Goal: Task Accomplishment & Management: Complete application form

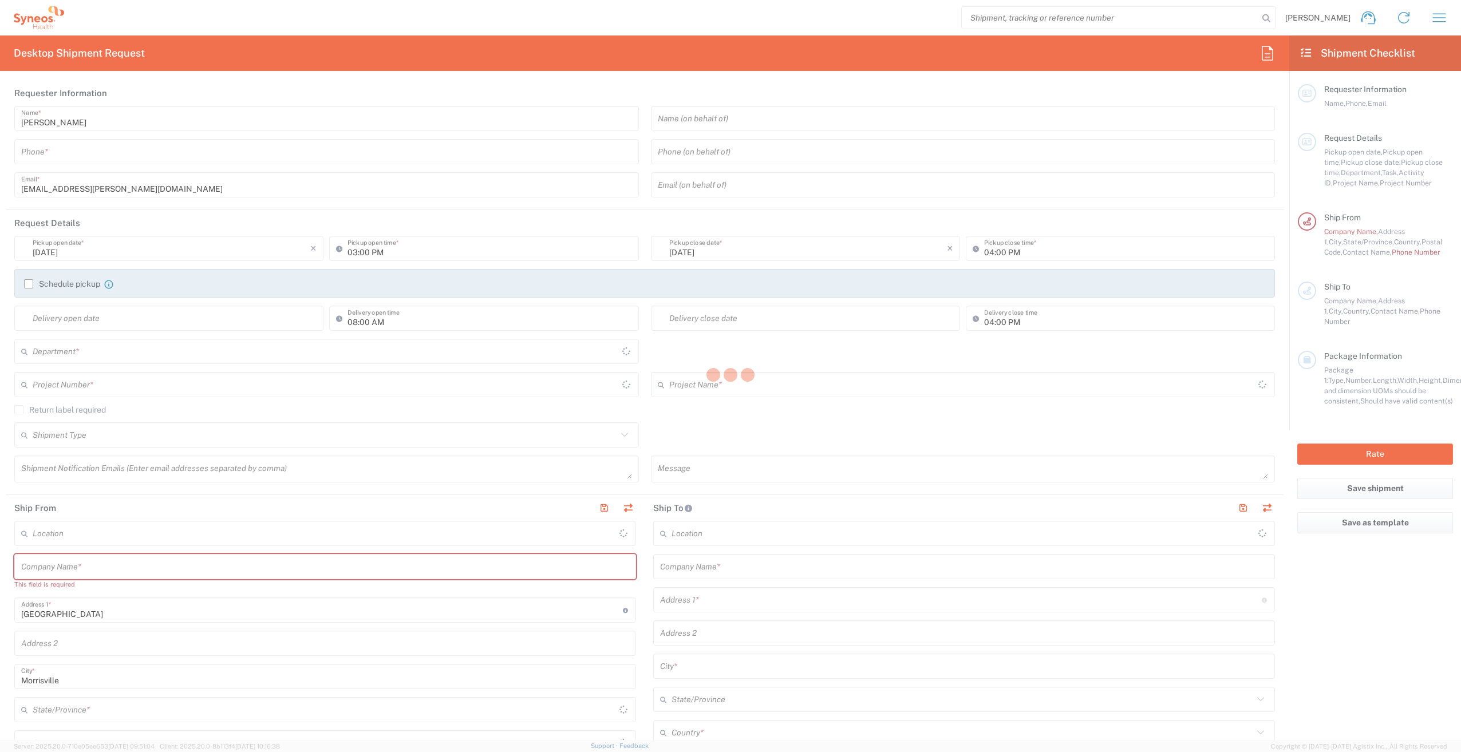
type input "[US_STATE]"
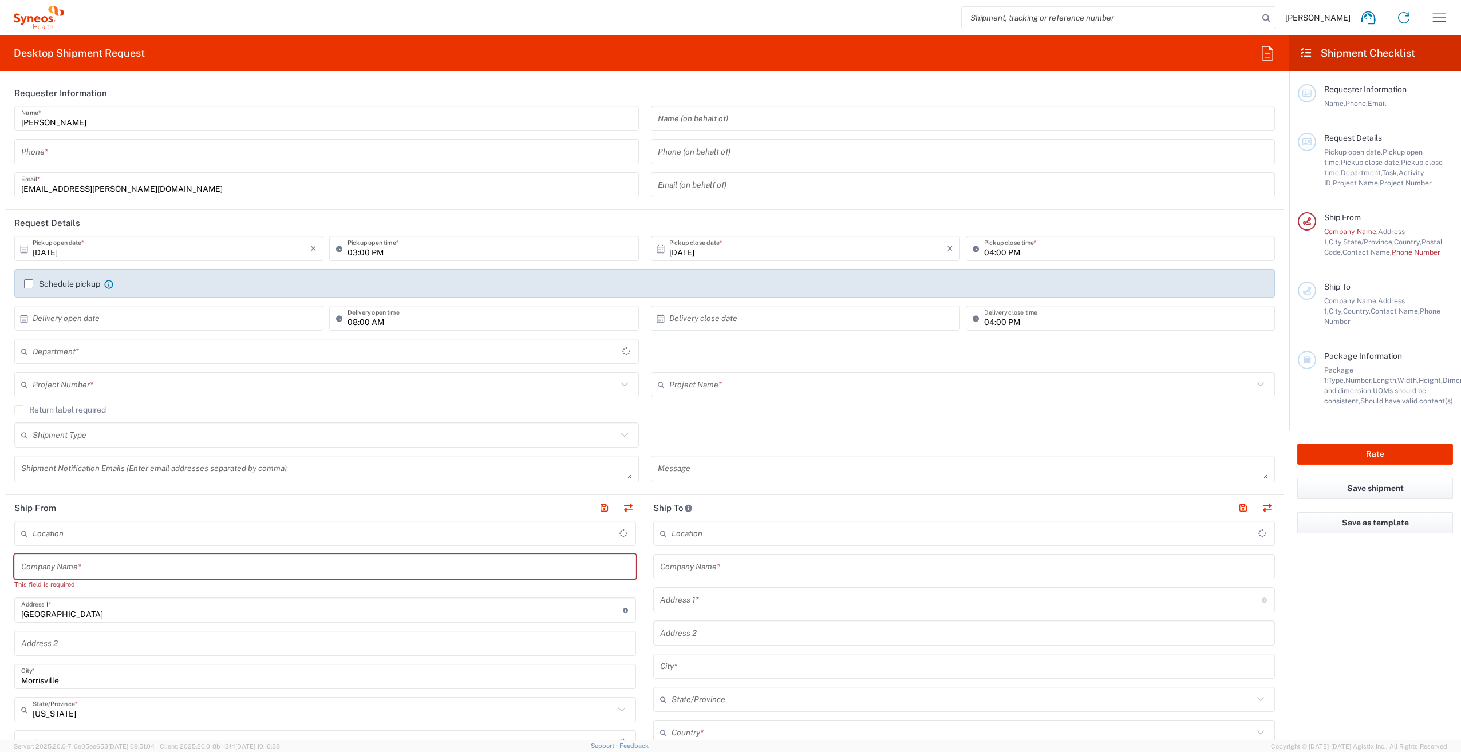
type input "[GEOGRAPHIC_DATA]"
type input "3251"
type input "Syneos Health, LLC-[GEOGRAPHIC_DATA] [GEOGRAPHIC_DATA] [GEOGRAPHIC_DATA]"
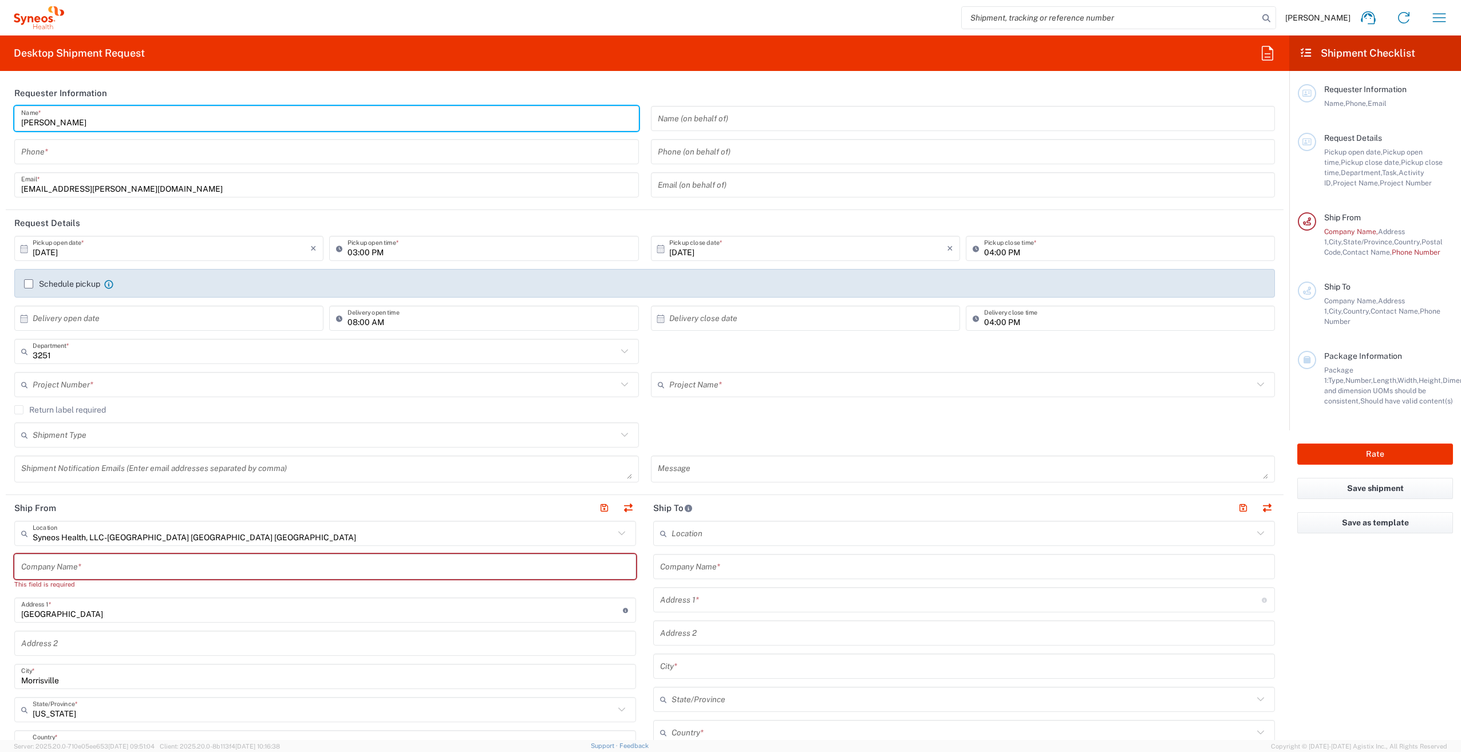
drag, startPoint x: 90, startPoint y: 118, endPoint x: 12, endPoint y: 116, distance: 77.9
click at [12, 116] on div "[PERSON_NAME] Name * Phone * [PERSON_NAME][EMAIL_ADDRESS][DOMAIN_NAME] Email *" at bounding box center [327, 156] width 637 height 100
type input "Syneos Associate"
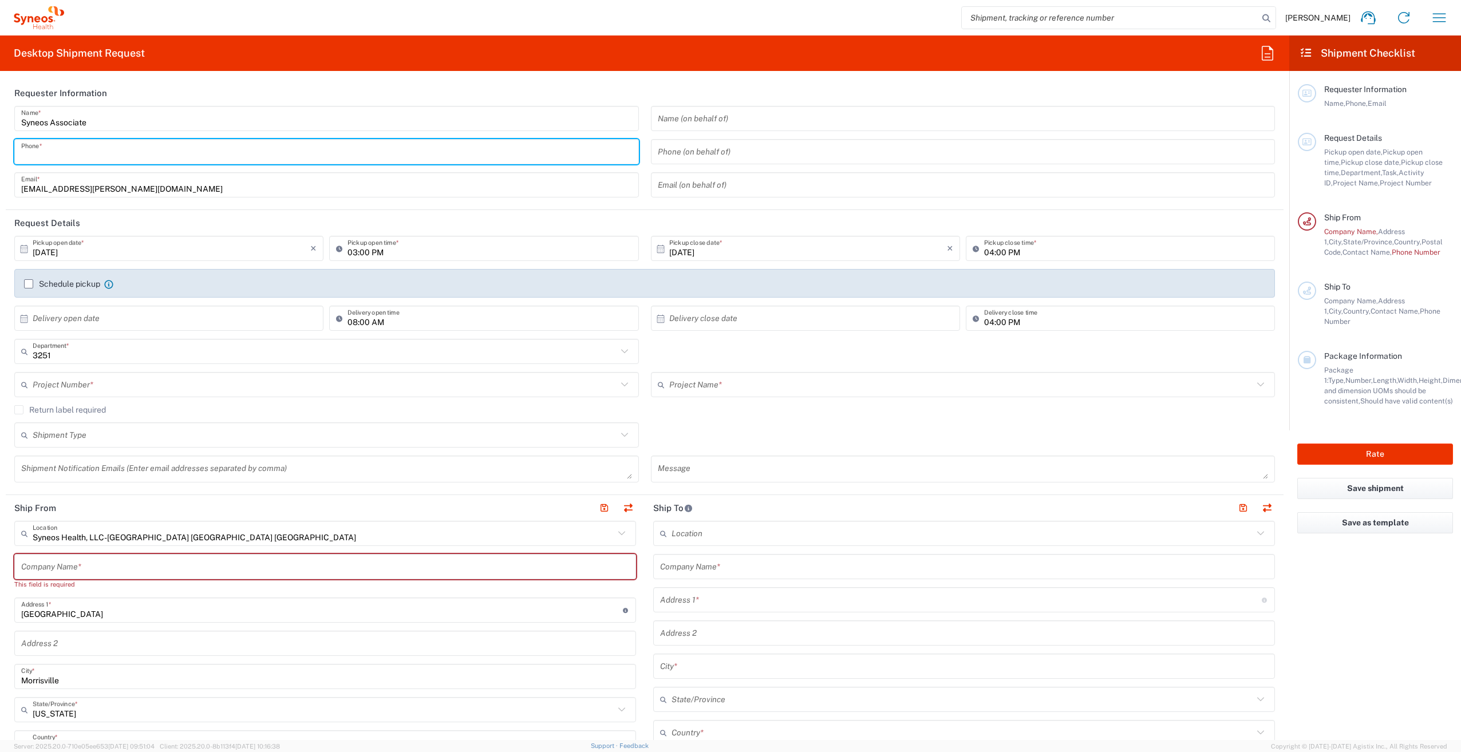
click at [34, 150] on input "tel" at bounding box center [326, 152] width 611 height 20
type input "800-681-7247"
click at [105, 318] on input "text" at bounding box center [172, 319] width 278 height 20
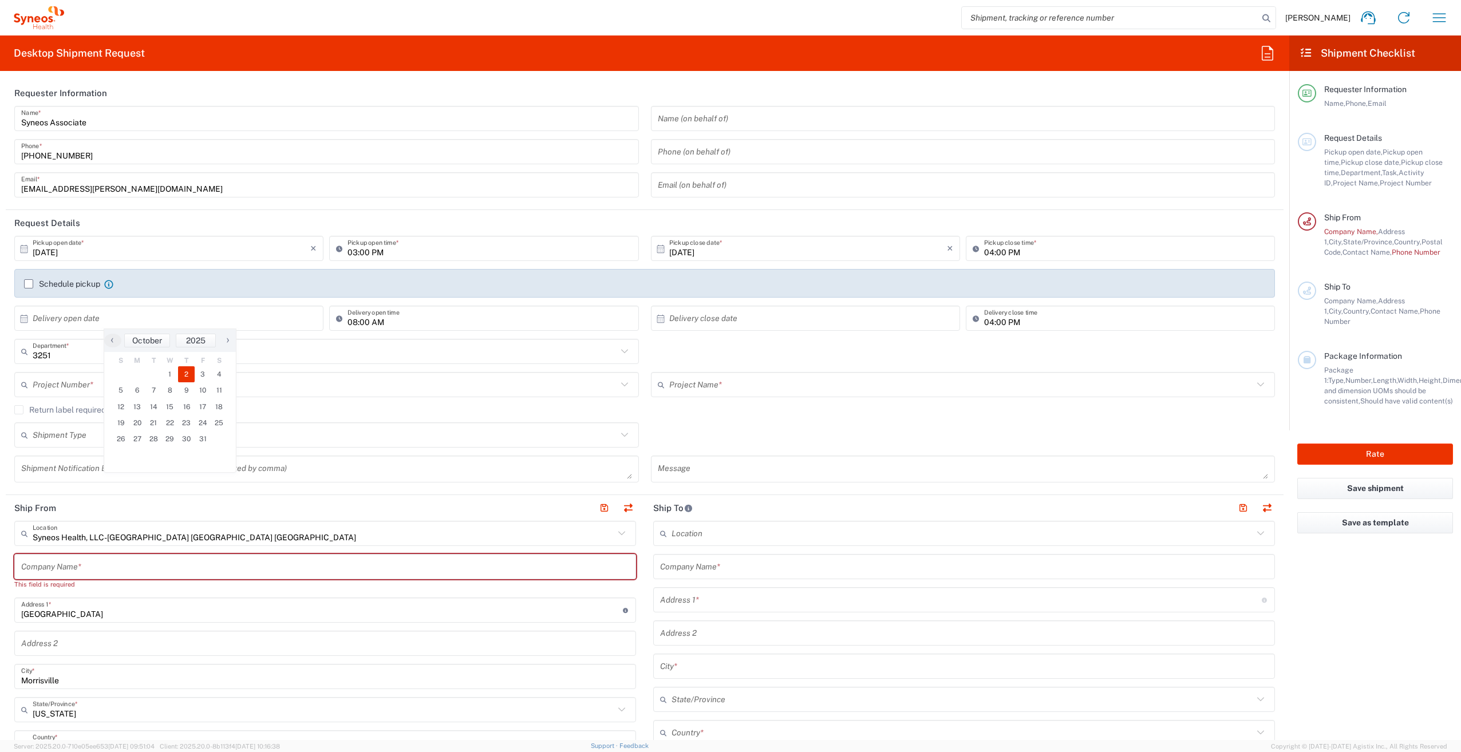
click at [185, 373] on span "2" at bounding box center [186, 374] width 17 height 16
type input "10/02/2025"
click at [789, 315] on input "text" at bounding box center [808, 319] width 278 height 20
click at [856, 373] on span "4" at bounding box center [851, 374] width 17 height 16
type input "10/04/2025"
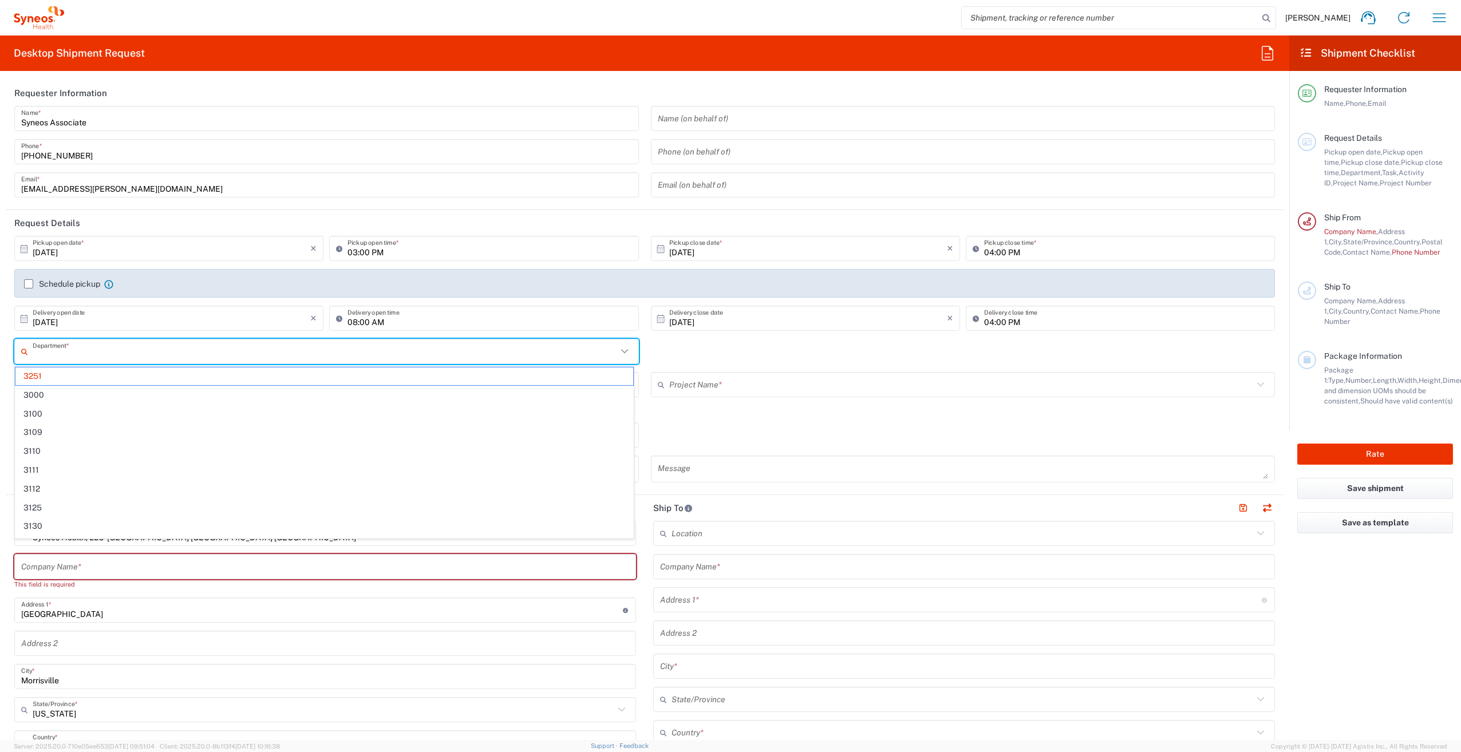
click at [143, 348] on input "text" at bounding box center [325, 352] width 584 height 20
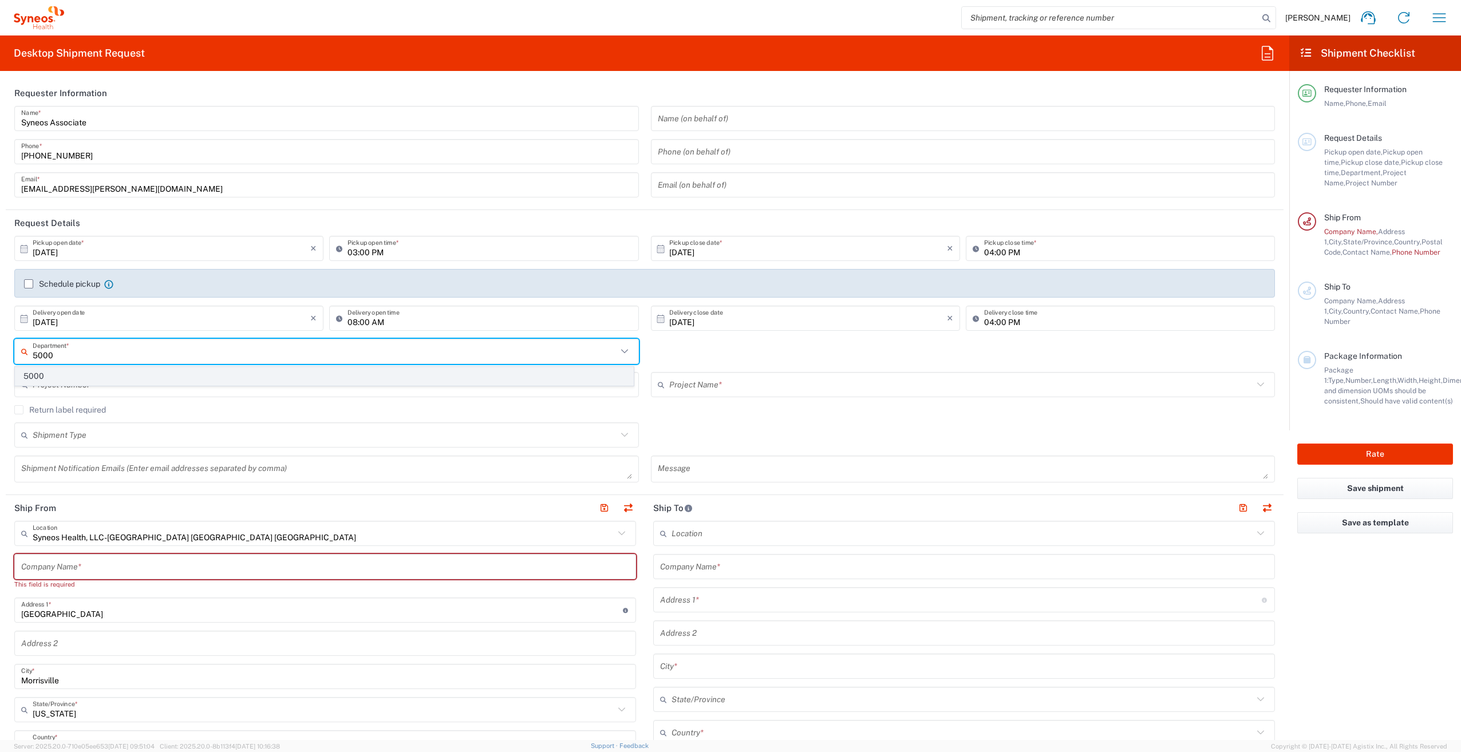
type input "5000"
click at [105, 373] on span "5000" at bounding box center [324, 376] width 618 height 18
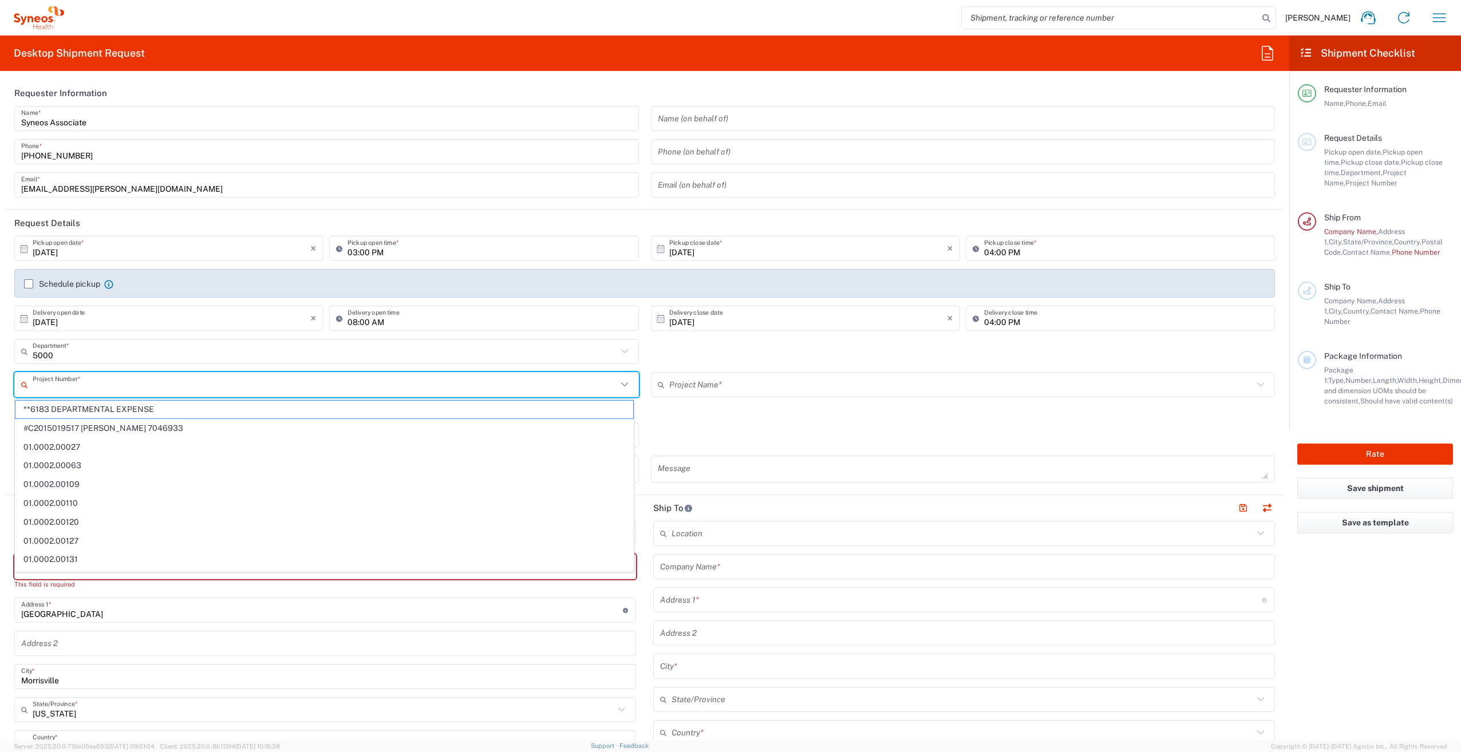
click at [99, 382] on input "text" at bounding box center [325, 385] width 584 height 20
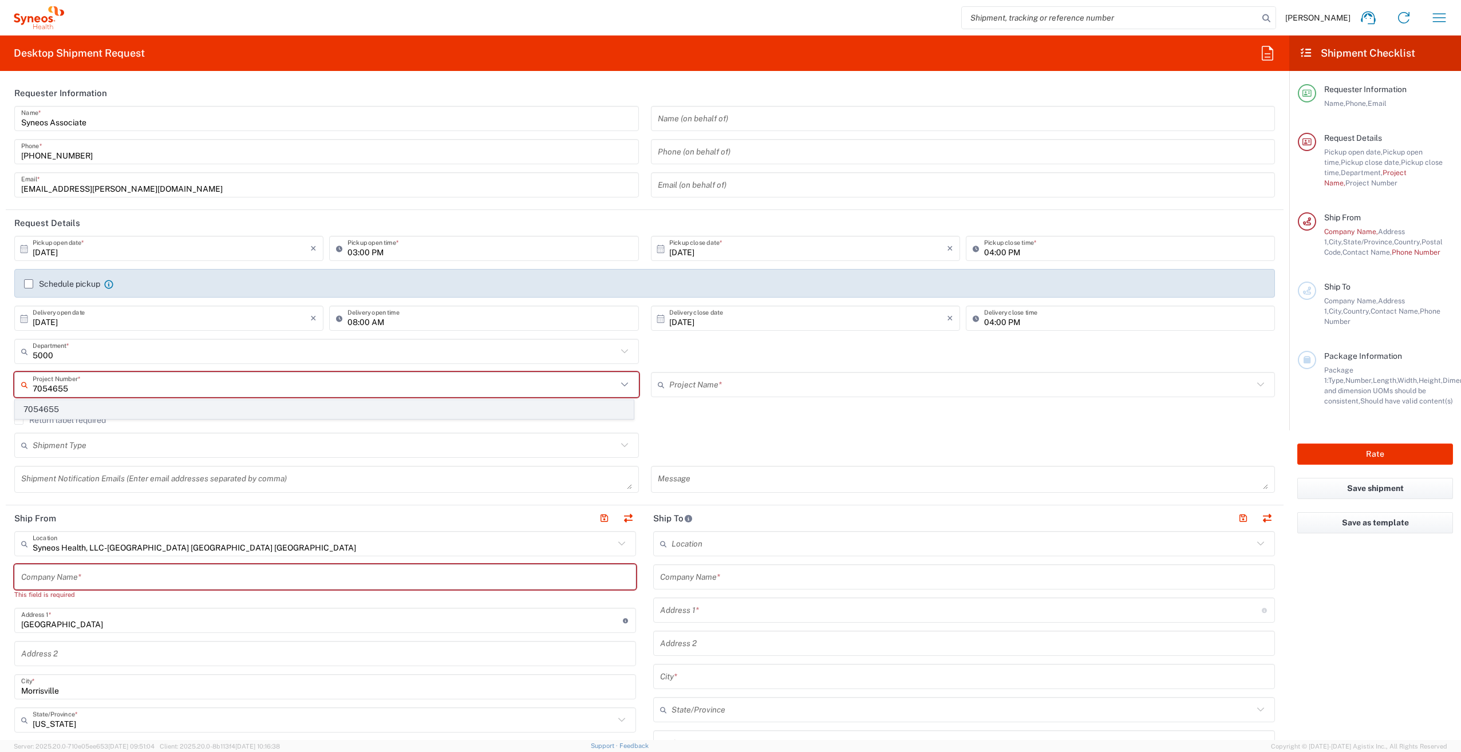
type input "7054655"
click at [94, 409] on span "7054655" at bounding box center [324, 410] width 618 height 18
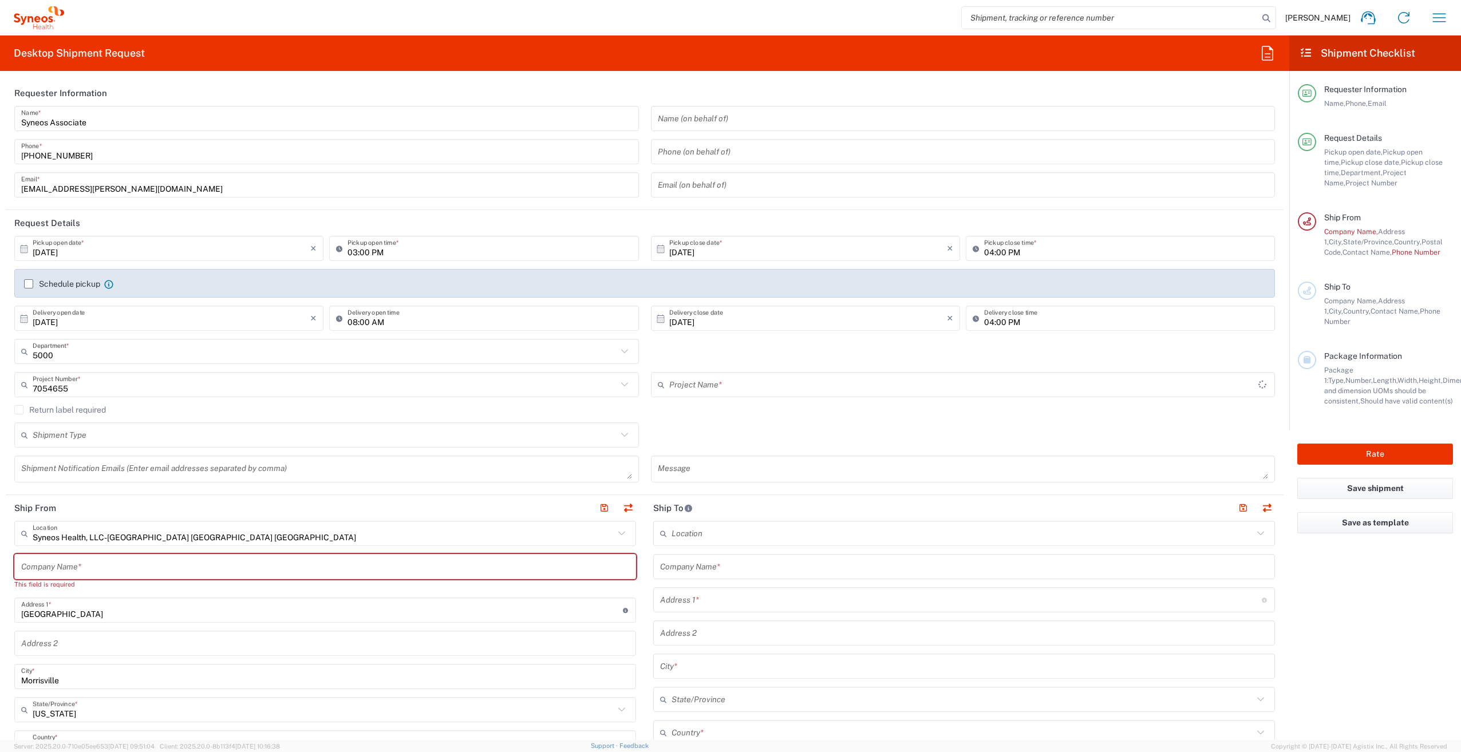
click at [19, 406] on label "Return label required" at bounding box center [60, 409] width 92 height 9
click at [19, 410] on input "Return label required" at bounding box center [19, 410] width 0 height 0
type input "Syneos 7054655"
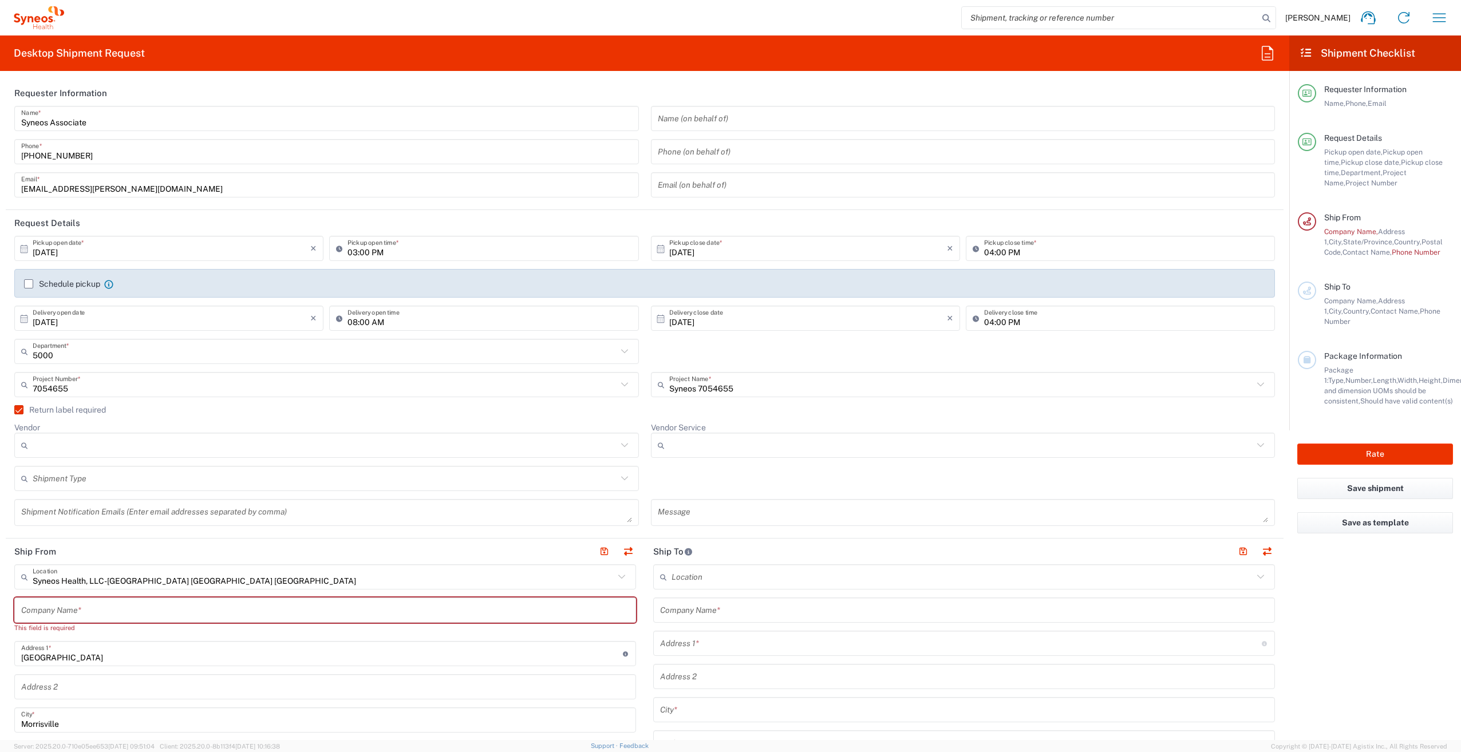
click at [82, 439] on input "Vendor" at bounding box center [325, 445] width 584 height 18
click at [87, 483] on span "FedEx Express" at bounding box center [324, 489] width 618 height 18
type input "FedEx Express"
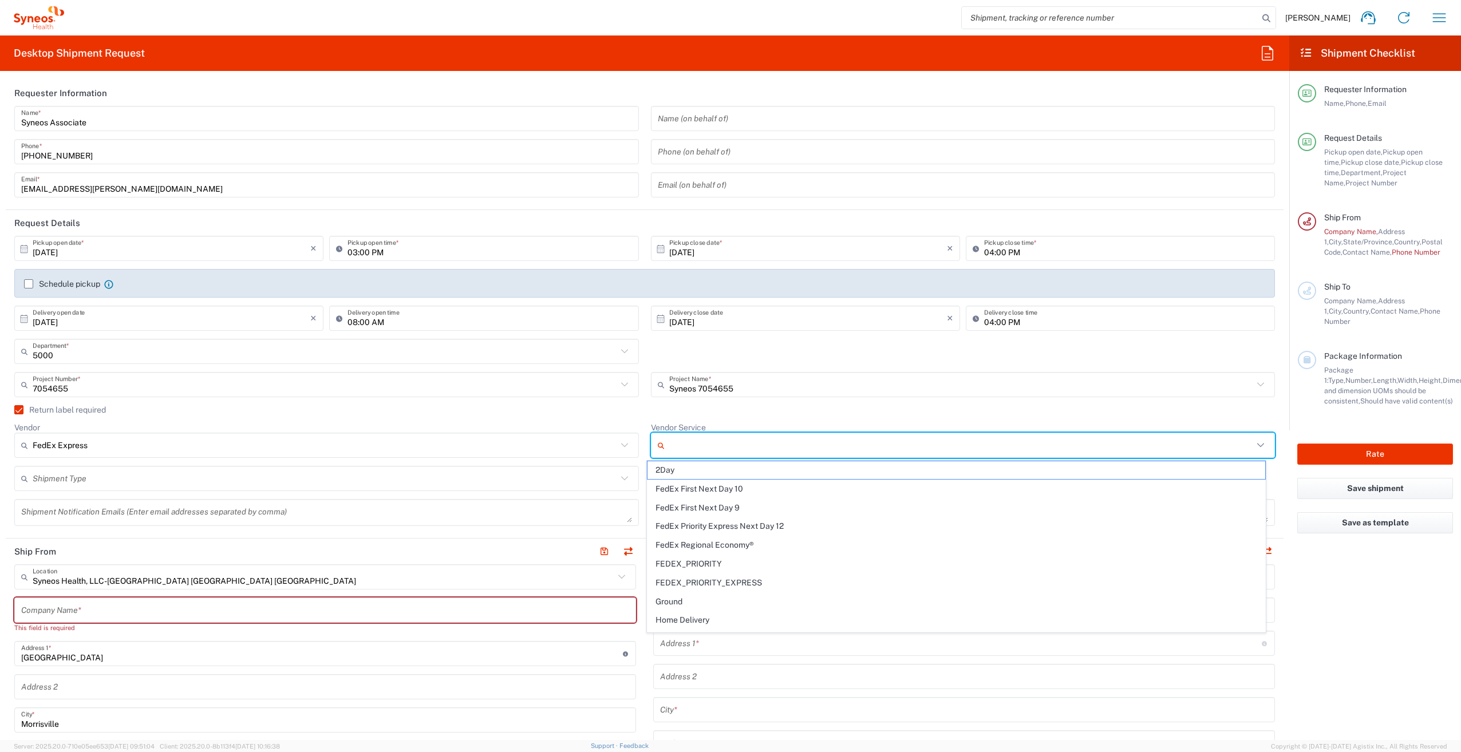
click at [711, 443] on input "Vendor Service" at bounding box center [961, 445] width 584 height 18
click at [692, 472] on span "2Day" at bounding box center [956, 470] width 618 height 18
type input "2Day"
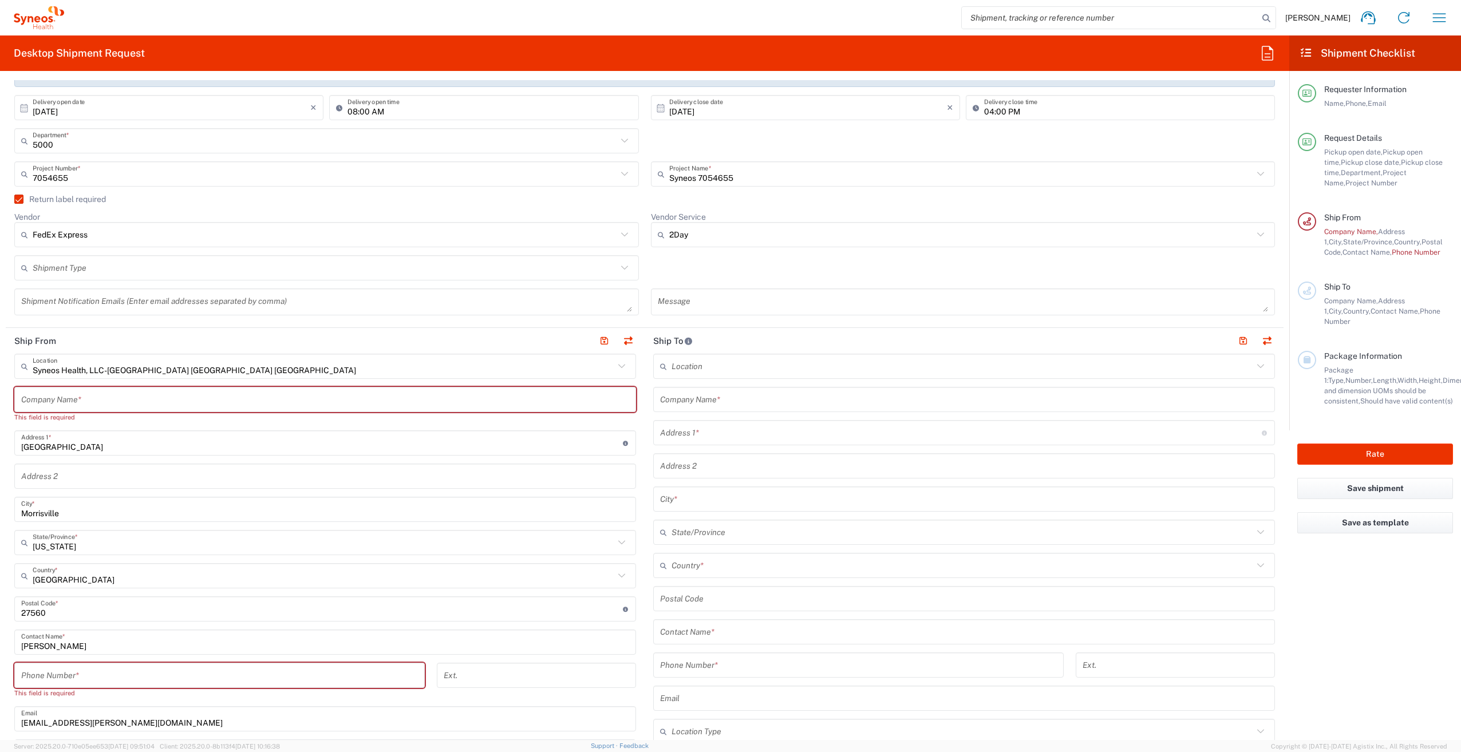
scroll to position [229, 0]
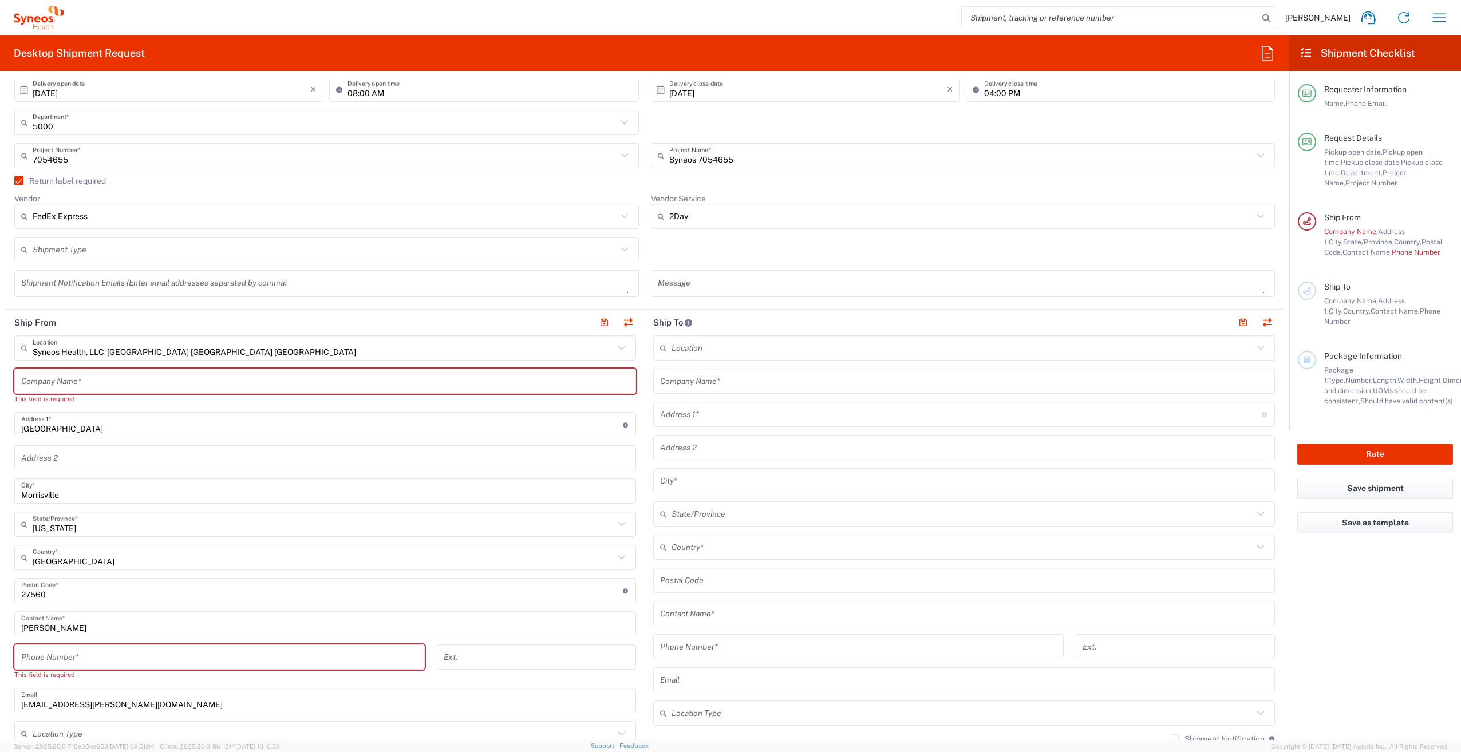
click at [79, 383] on input "text" at bounding box center [325, 381] width 608 height 20
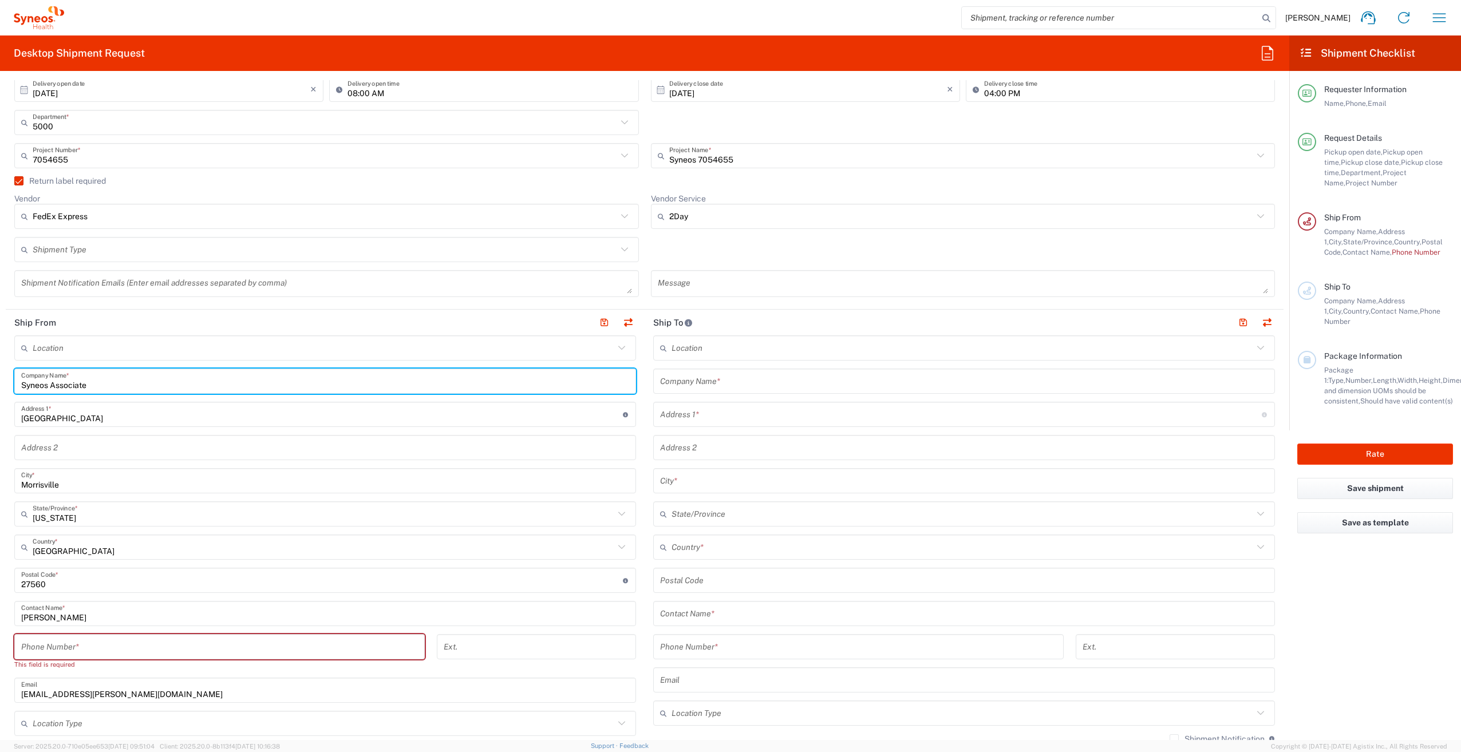
type input "Syneos Associate"
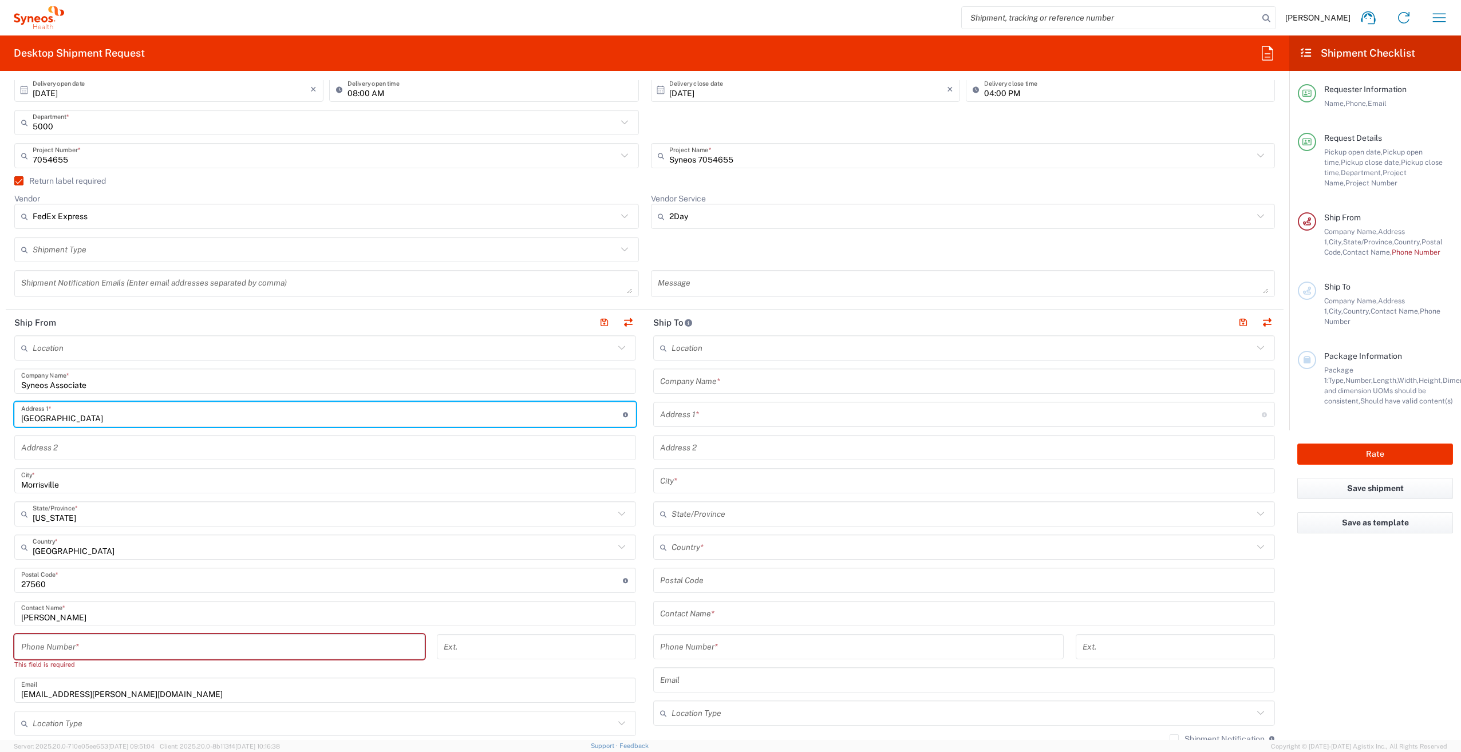
drag, startPoint x: 98, startPoint y: 420, endPoint x: 25, endPoint y: 416, distance: 73.9
click at [25, 416] on input "1030 Sync Street" at bounding box center [322, 415] width 602 height 20
type input "102 Milam Court"
click at [30, 487] on input "Morrisville" at bounding box center [325, 481] width 608 height 20
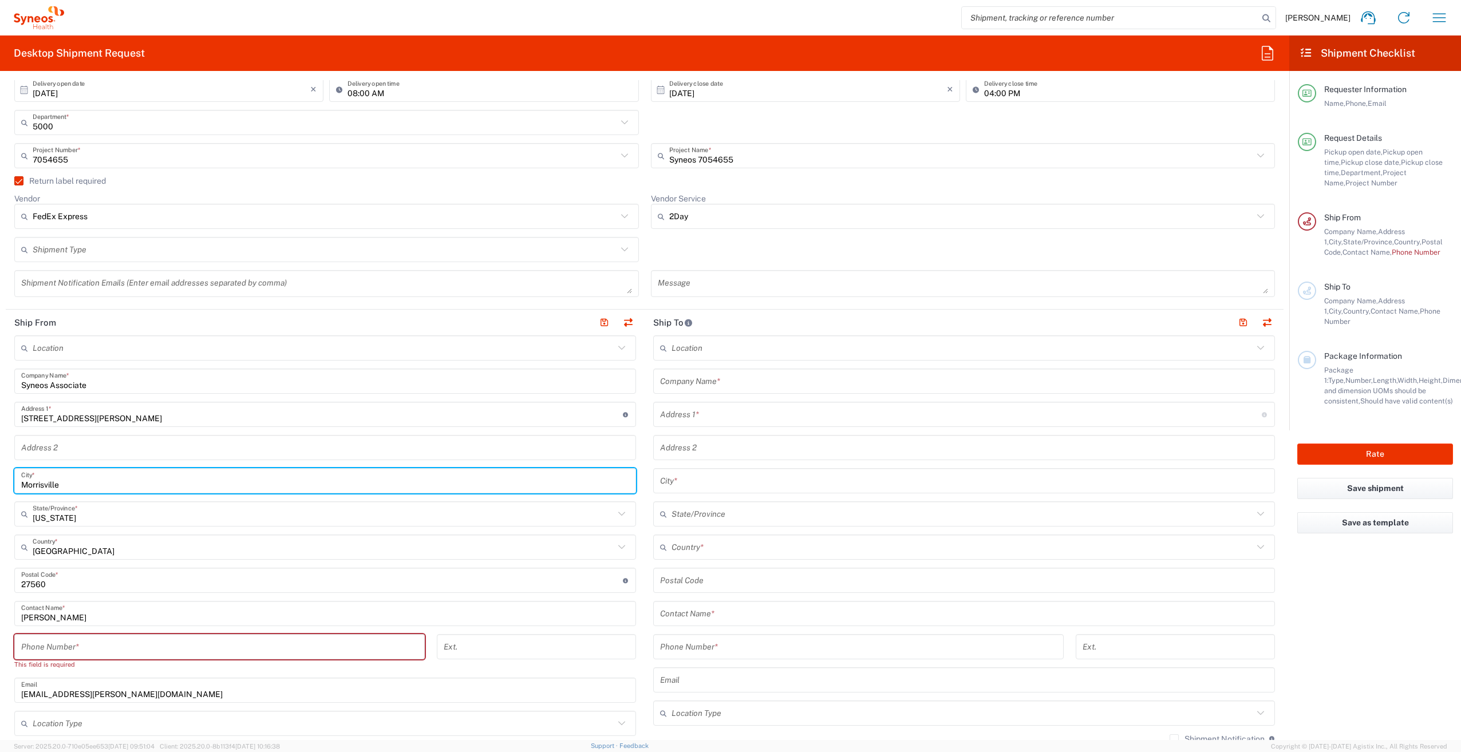
drag, startPoint x: 34, startPoint y: 483, endPoint x: 11, endPoint y: 482, distance: 22.9
click at [11, 482] on main "Location Addison Whitney LLC-Morrisvile NC US Barcelona-Syneos Health BioSector…" at bounding box center [325, 580] width 639 height 491
type input "Burgaw"
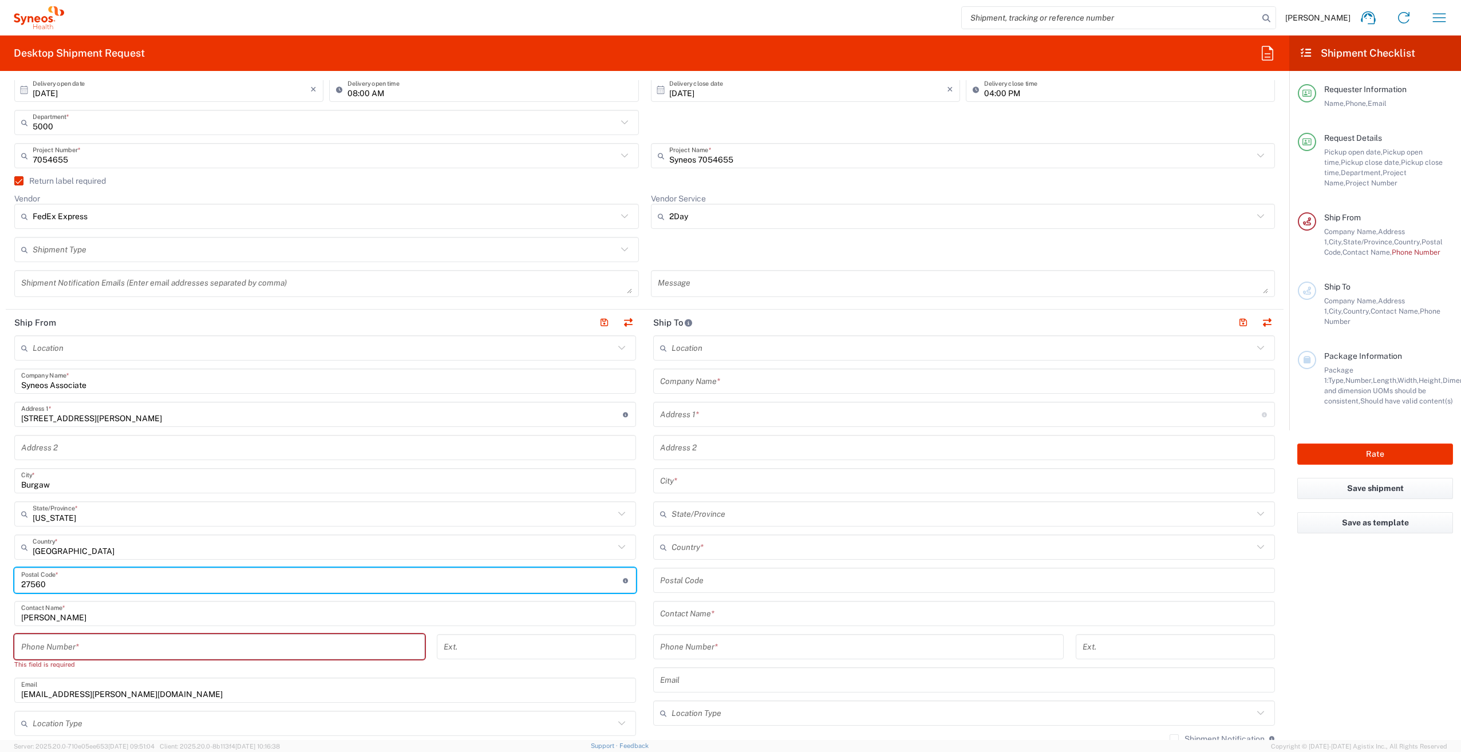
drag, startPoint x: 27, startPoint y: 579, endPoint x: 7, endPoint y: 580, distance: 20.6
click at [7, 580] on main "Location Addison Whitney LLC-Morrisvile NC US Barcelona-Syneos Health BioSector…" at bounding box center [325, 580] width 639 height 491
type input "28425"
click at [33, 614] on input "Kenzie Sherman" at bounding box center [325, 614] width 608 height 20
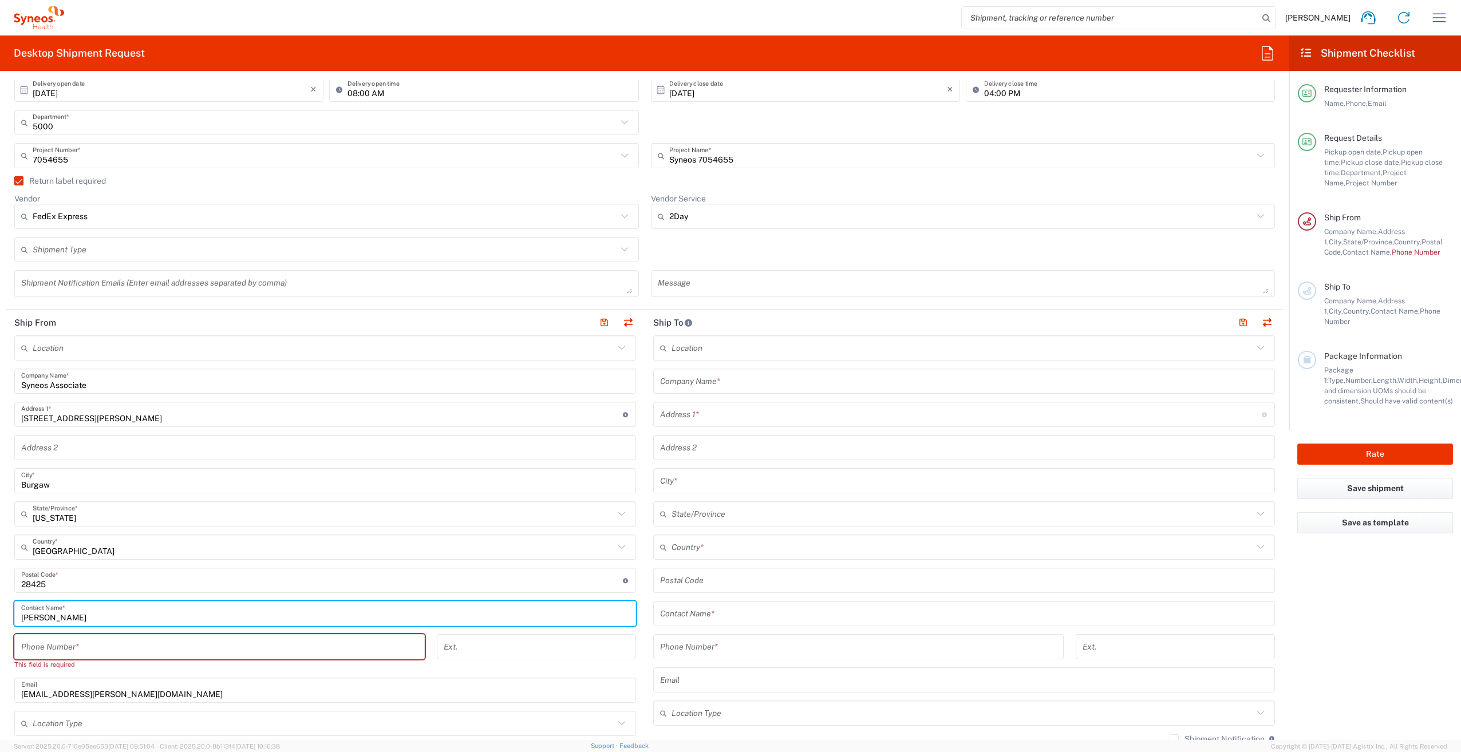
drag, startPoint x: 91, startPoint y: 614, endPoint x: -1, endPoint y: 618, distance: 91.7
click at [0, 618] on html "Kenzie Sherman Home Shipment estimator Shipment tracking Desktop shipment reque…" at bounding box center [730, 376] width 1461 height 752
type input "Syneos Associate"
click at [61, 650] on input "tel" at bounding box center [219, 647] width 397 height 20
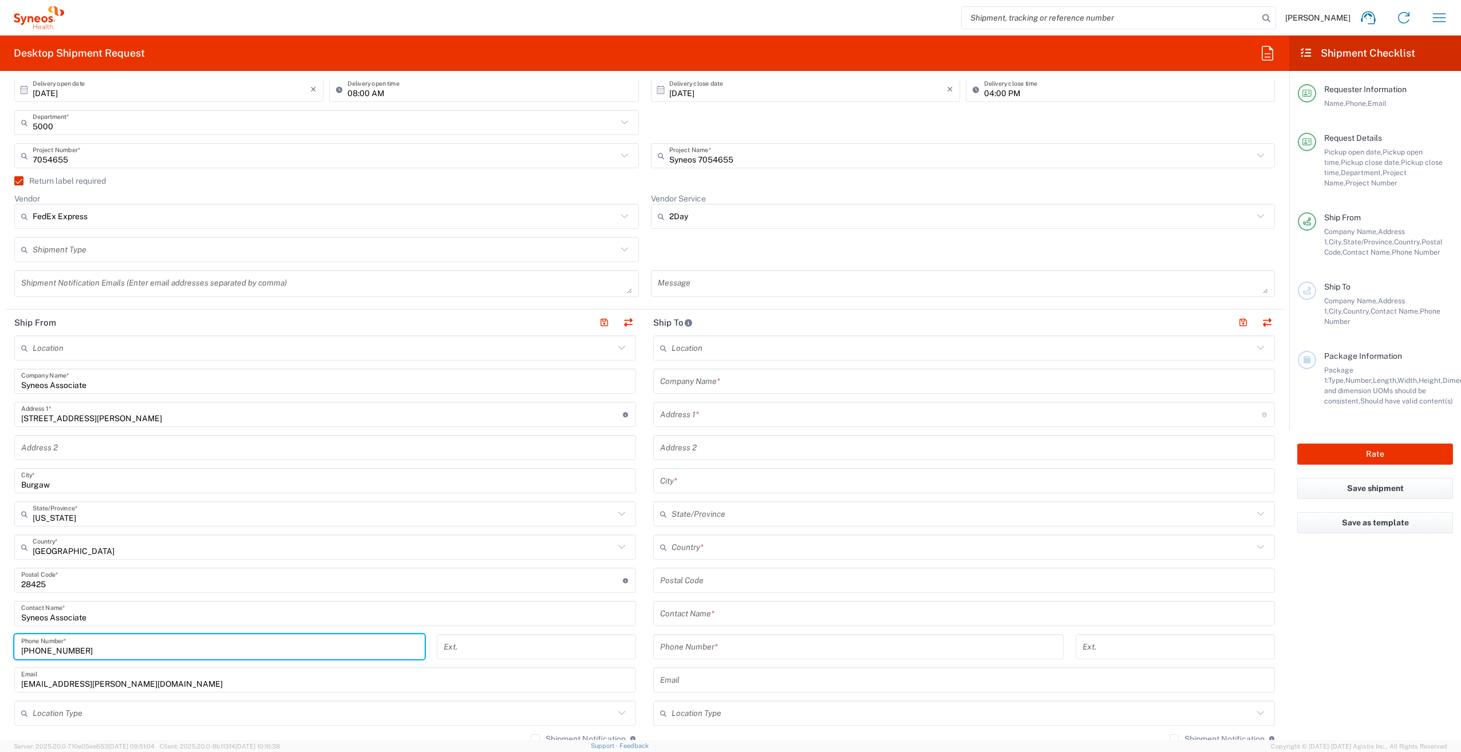
type input "800-681-7247"
click at [684, 388] on input "text" at bounding box center [964, 381] width 608 height 20
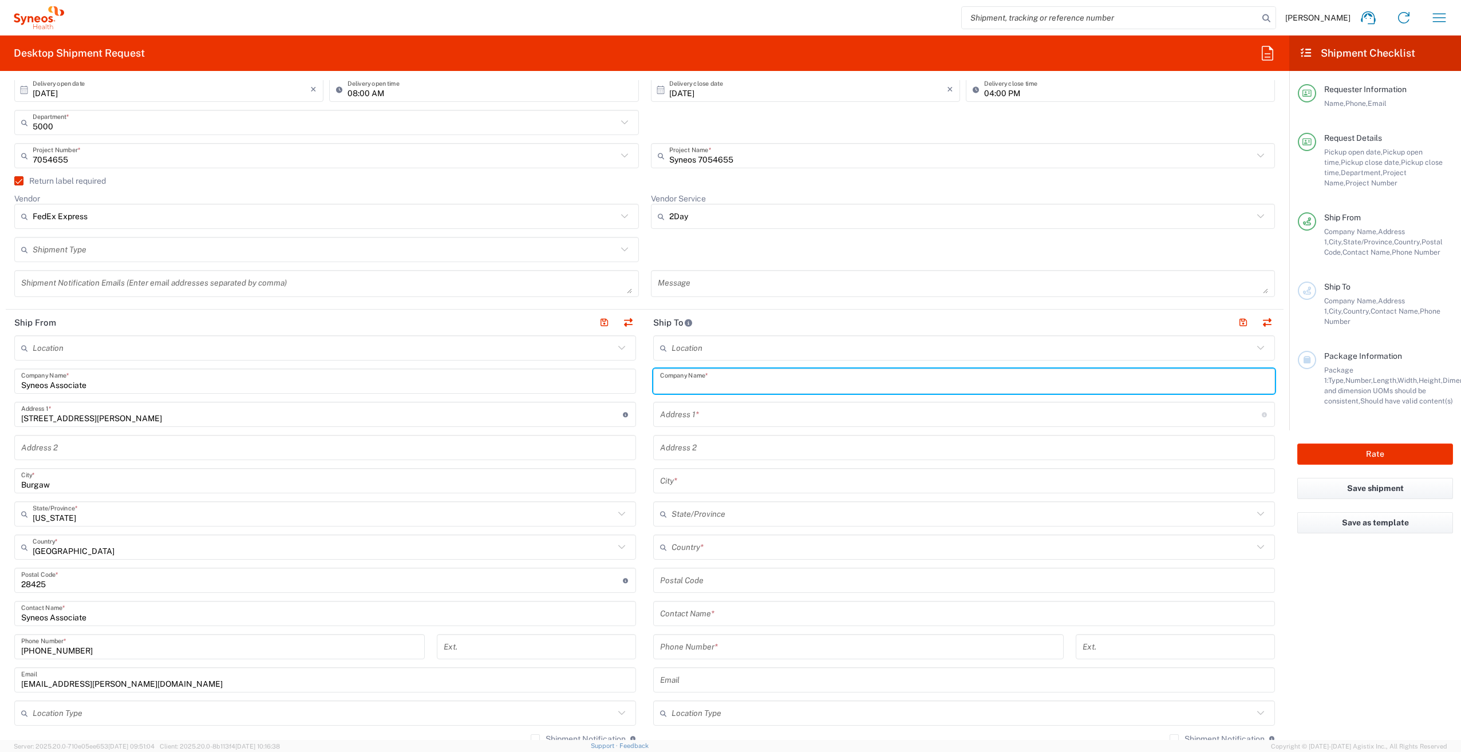
paste input "KATHERINE HERNANDEZ"
type input "KATHERINE HERNANDEZ"
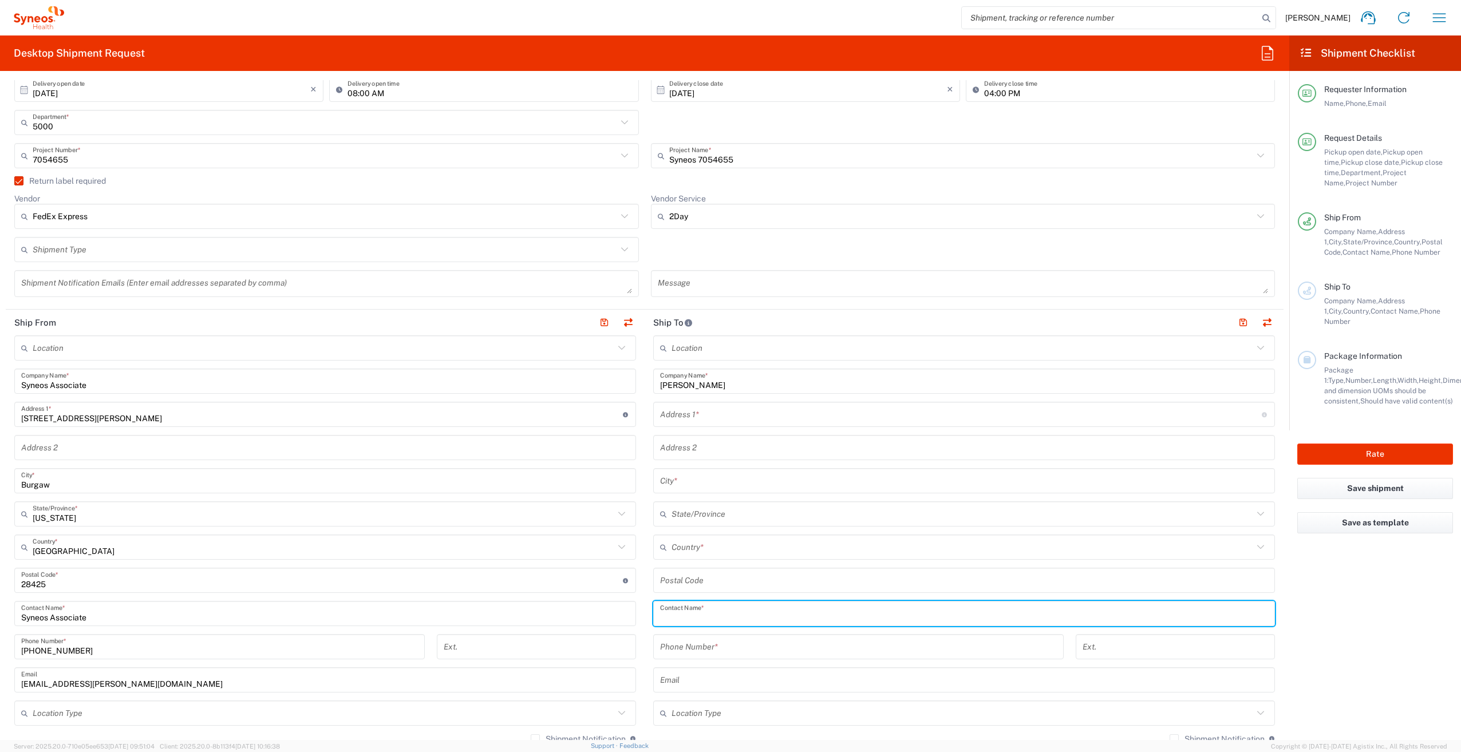
click at [697, 615] on input "text" at bounding box center [964, 614] width 608 height 20
paste input "KATHERINE HERNANDEZ"
type input "KATHERINE HERNANDEZ"
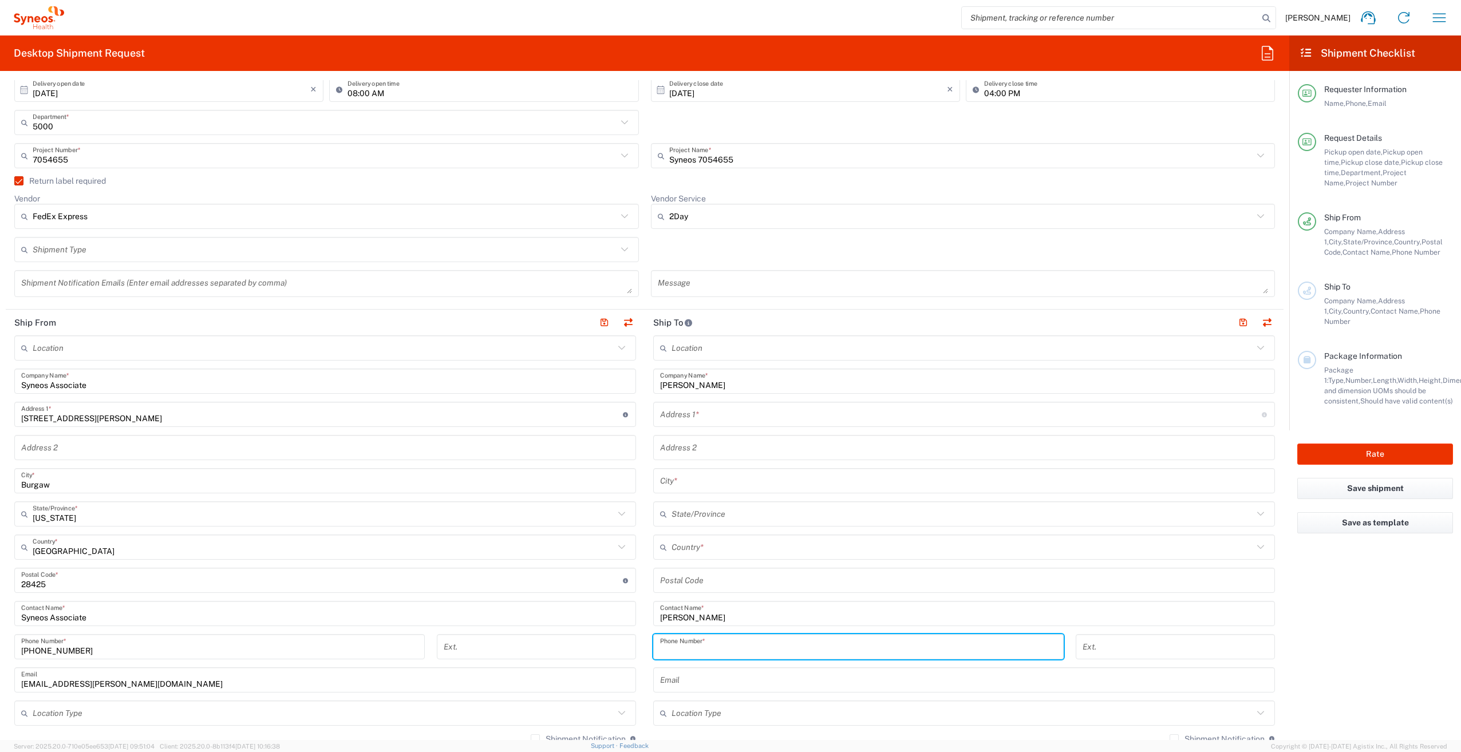
click at [683, 653] on input "tel" at bounding box center [858, 647] width 397 height 20
paste input "786-925- 8962"
type input "786-925- 8962"
click at [699, 417] on input "text" at bounding box center [961, 415] width 602 height 20
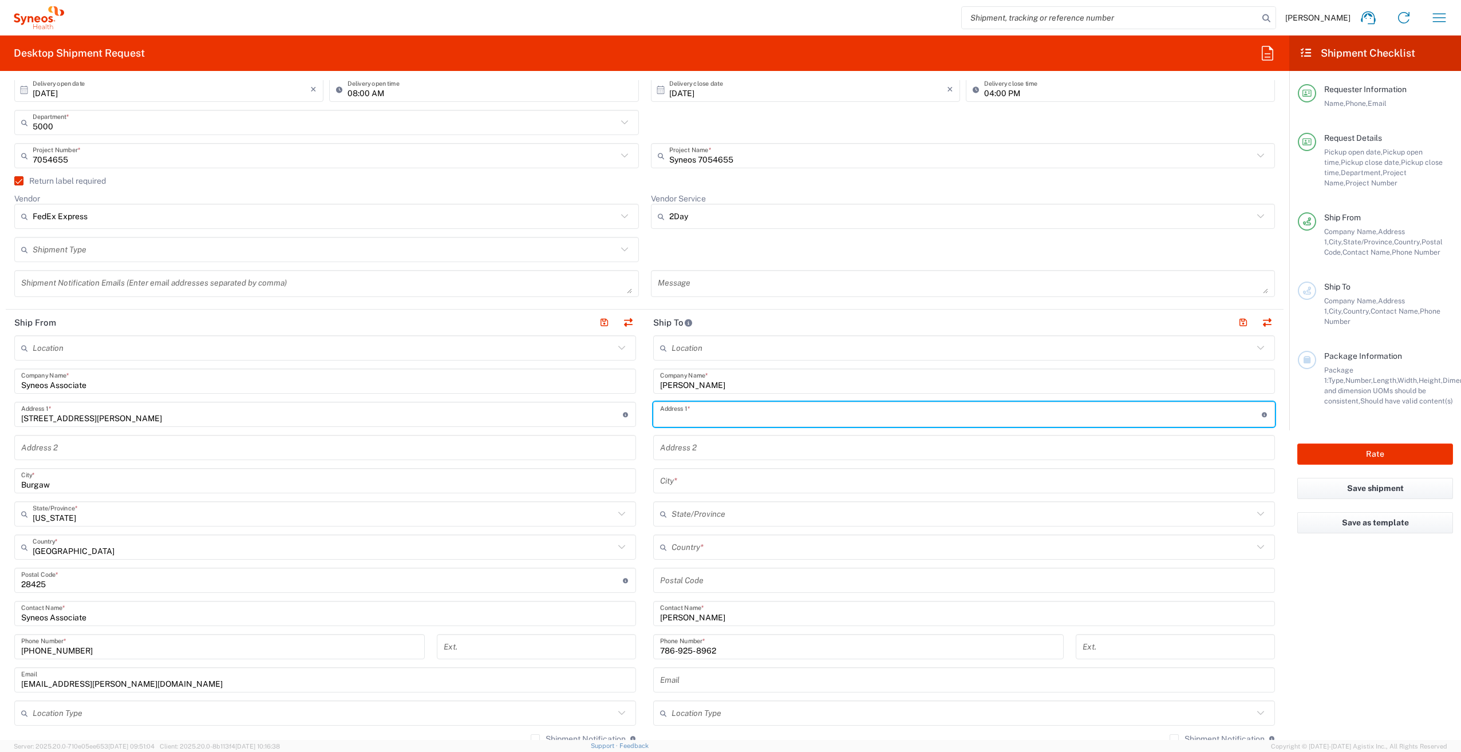
paste input "3470 NW 82 Ave Suite 111 Doral FL 33122"
drag, startPoint x: 821, startPoint y: 417, endPoint x: 788, endPoint y: 421, distance: 33.4
click at [788, 421] on input "3470 NW 82 Ave Suite 111 Doral FL 33122" at bounding box center [961, 415] width 602 height 20
type input "3470 NW 82 Ave Suite 111 Doral FL"
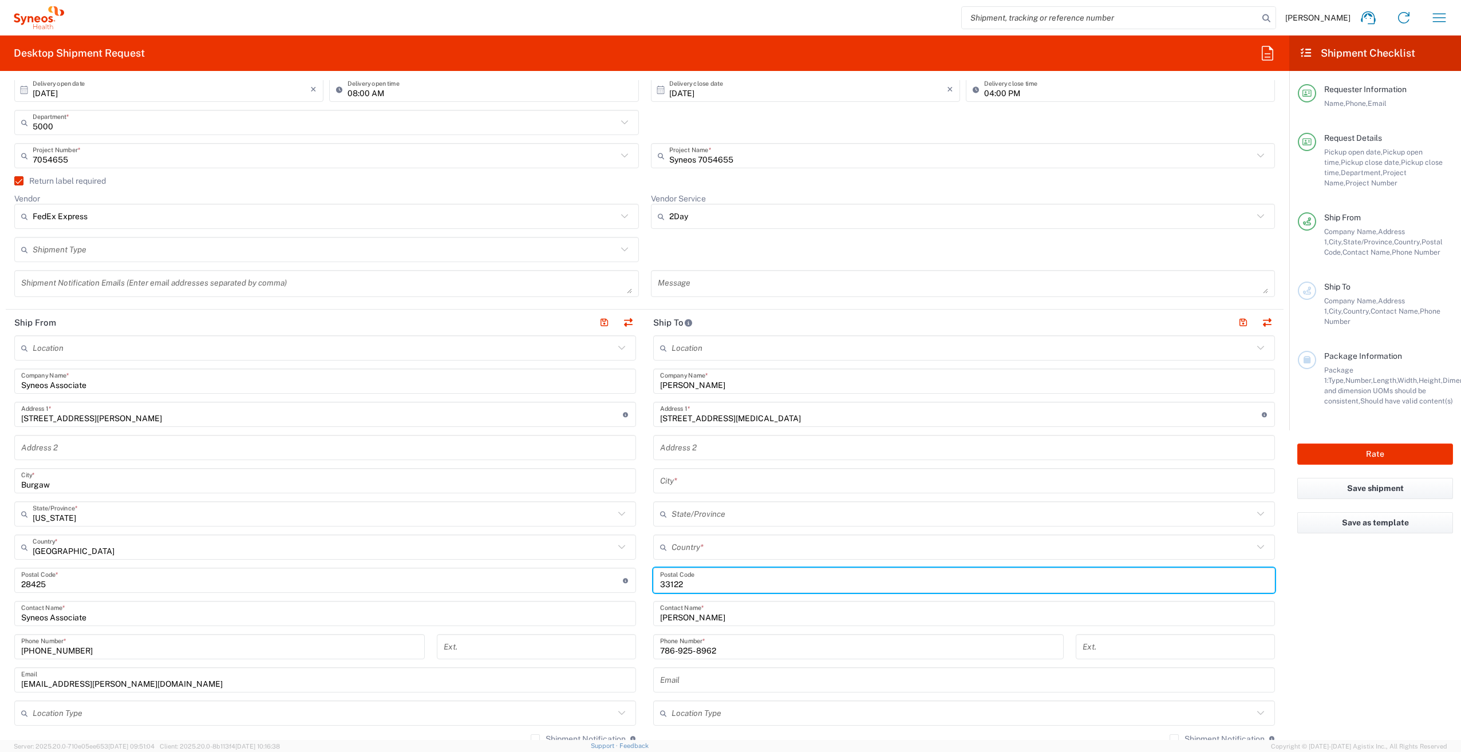
type input "33122"
click at [715, 545] on input "text" at bounding box center [962, 547] width 582 height 20
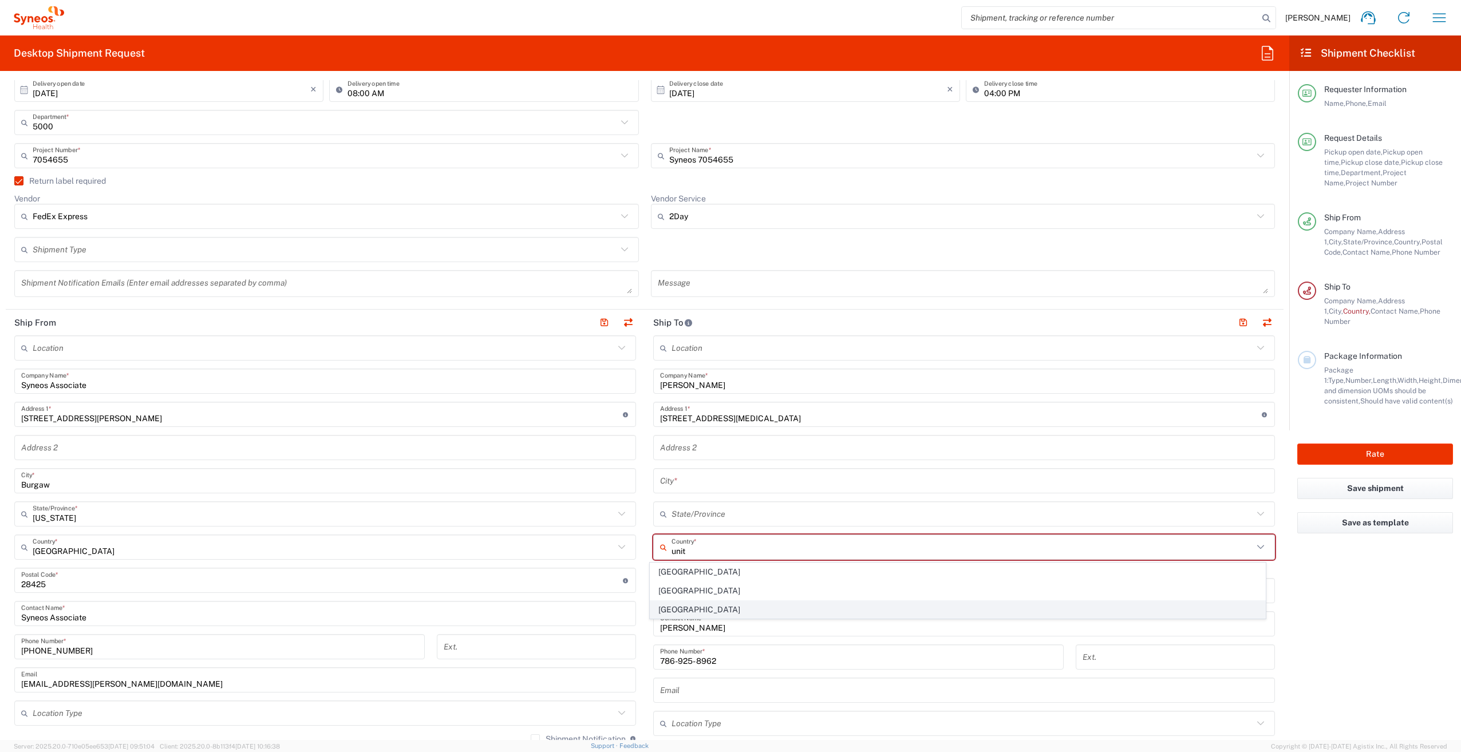
click at [684, 608] on span "United States" at bounding box center [957, 610] width 615 height 18
type input "United States"
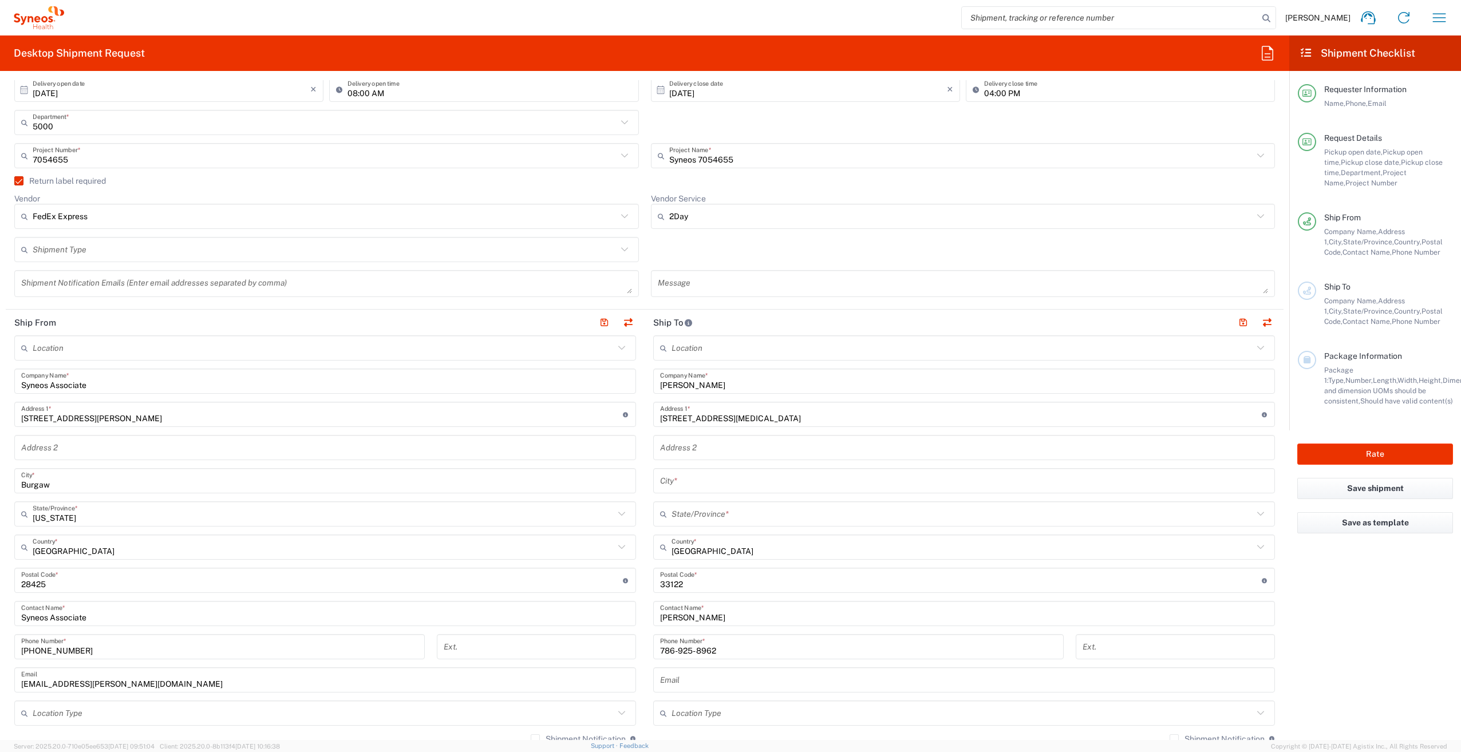
click at [786, 419] on input "3470 NW 82 Ave Suite 111 Doral FL" at bounding box center [961, 415] width 602 height 20
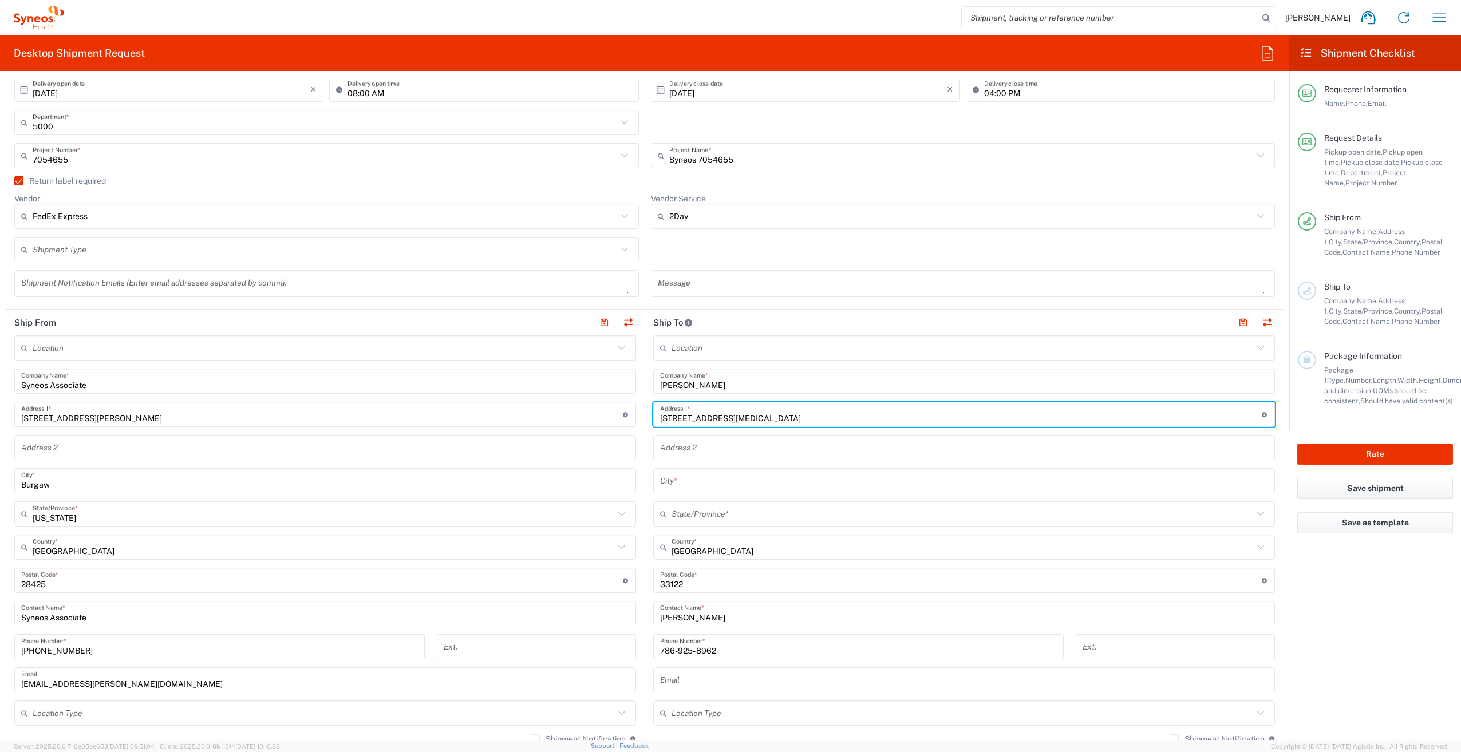
type input "3470 NW 82 Ave Suite 111 Doral"
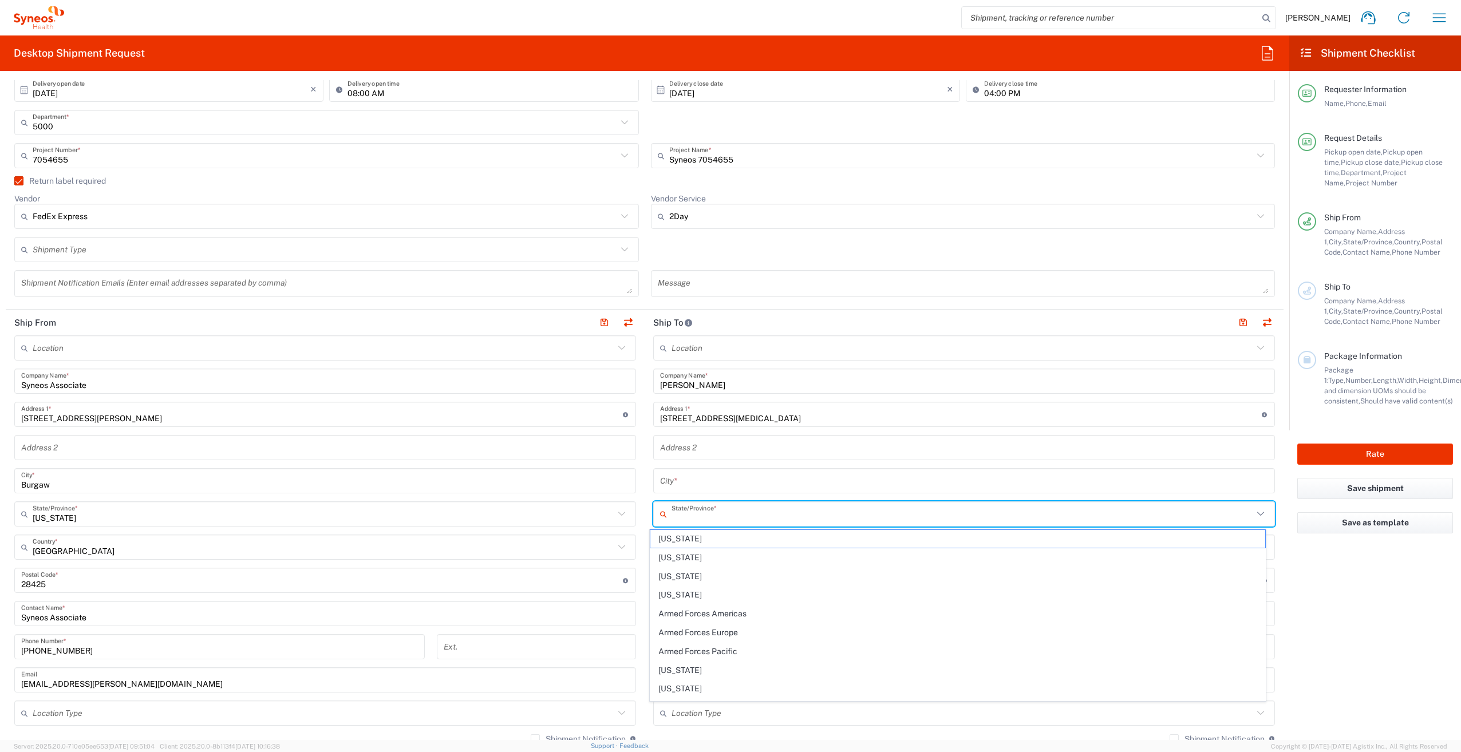
click at [712, 511] on input "text" at bounding box center [962, 514] width 582 height 20
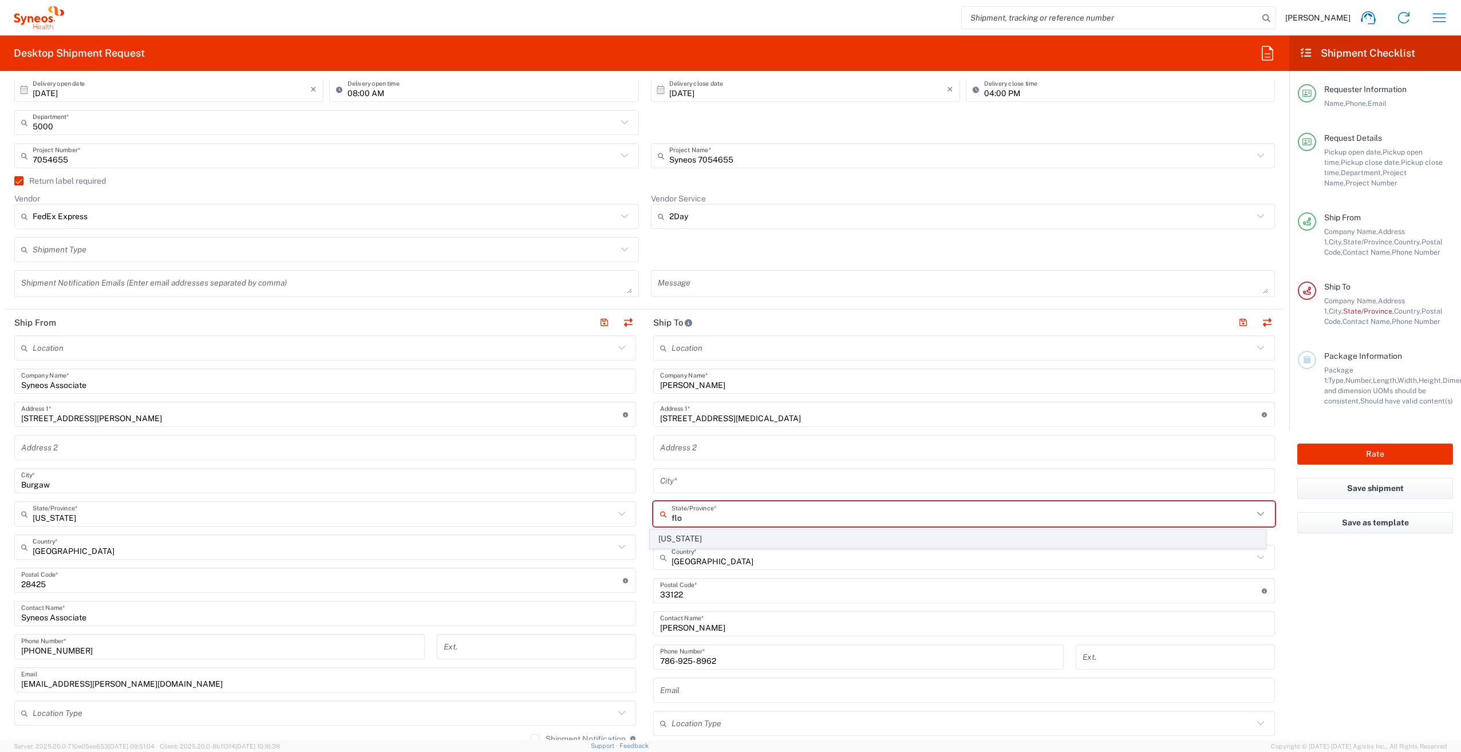
click at [705, 533] on span "Florida" at bounding box center [957, 539] width 615 height 18
type input "Florida"
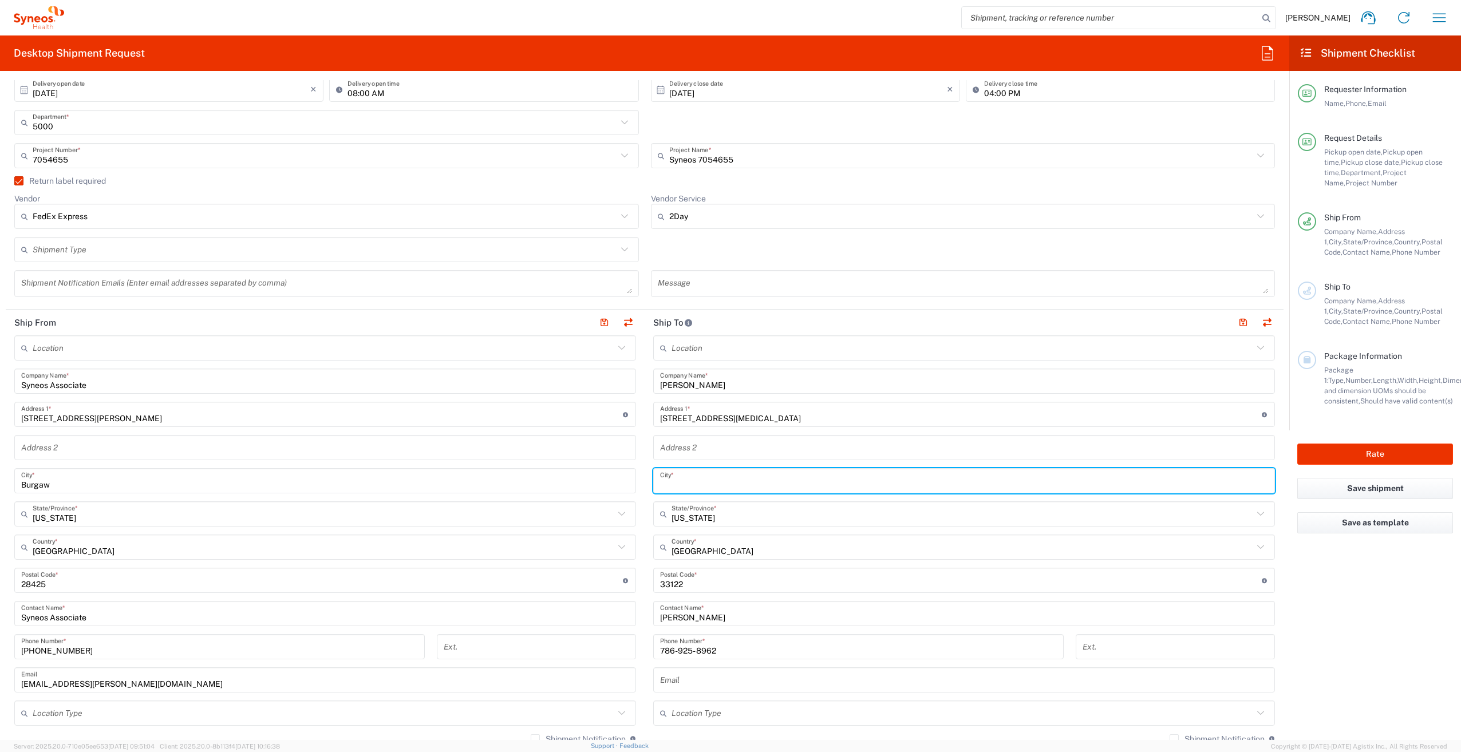
click at [715, 484] on input "text" at bounding box center [964, 481] width 608 height 20
type input "Doral"
click at [793, 416] on input "3470 NW 82 Ave Suite 111 Doral" at bounding box center [961, 415] width 602 height 20
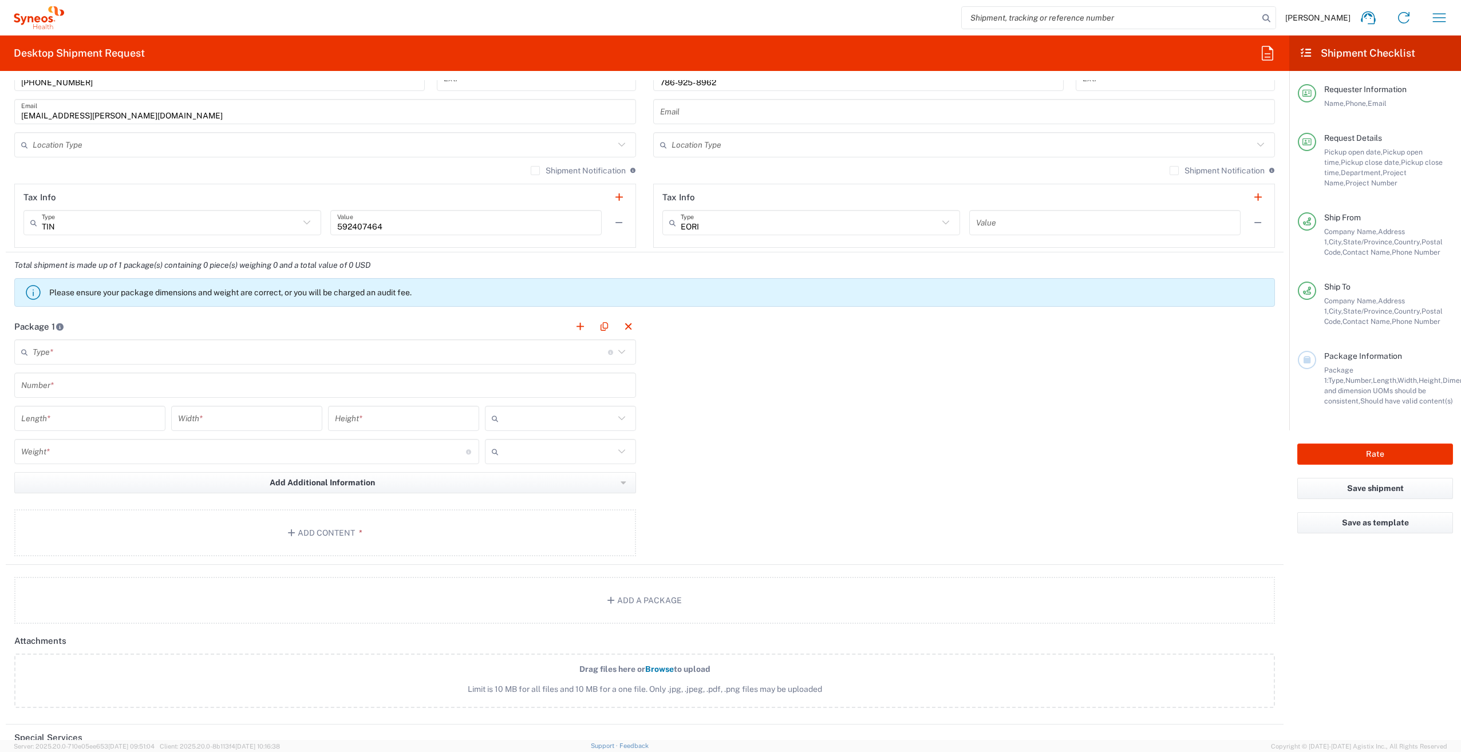
scroll to position [801, 0]
type input "3470 NW 82 Ave Suite 111"
click at [204, 362] on main "Type * Material used to package goods Envelope Large Box Medium Box Pallet(s) O…" at bounding box center [325, 445] width 639 height 221
click at [201, 354] on input "text" at bounding box center [320, 348] width 575 height 20
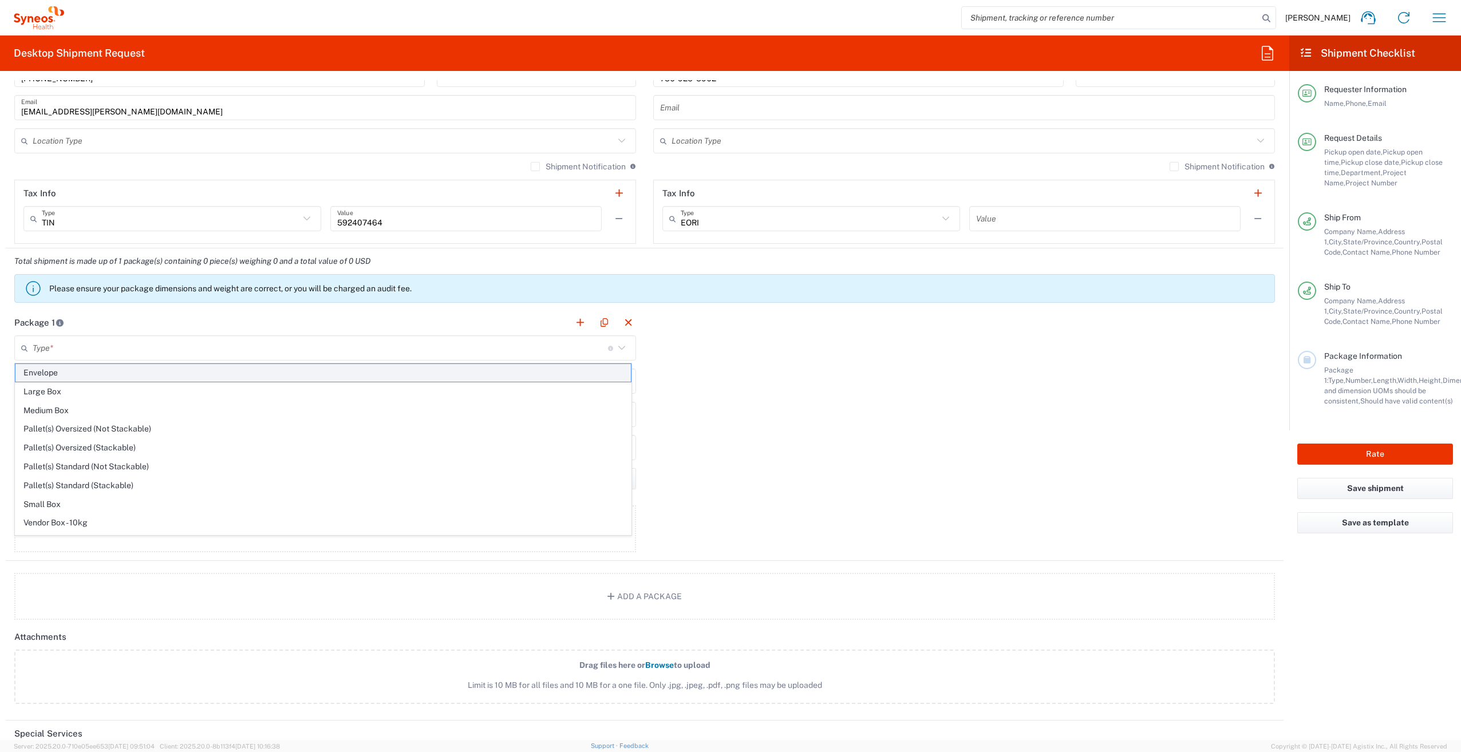
click at [173, 378] on span "Envelope" at bounding box center [322, 373] width 615 height 18
type input "Envelope"
type input "1"
type input "9.5"
type input "12.5"
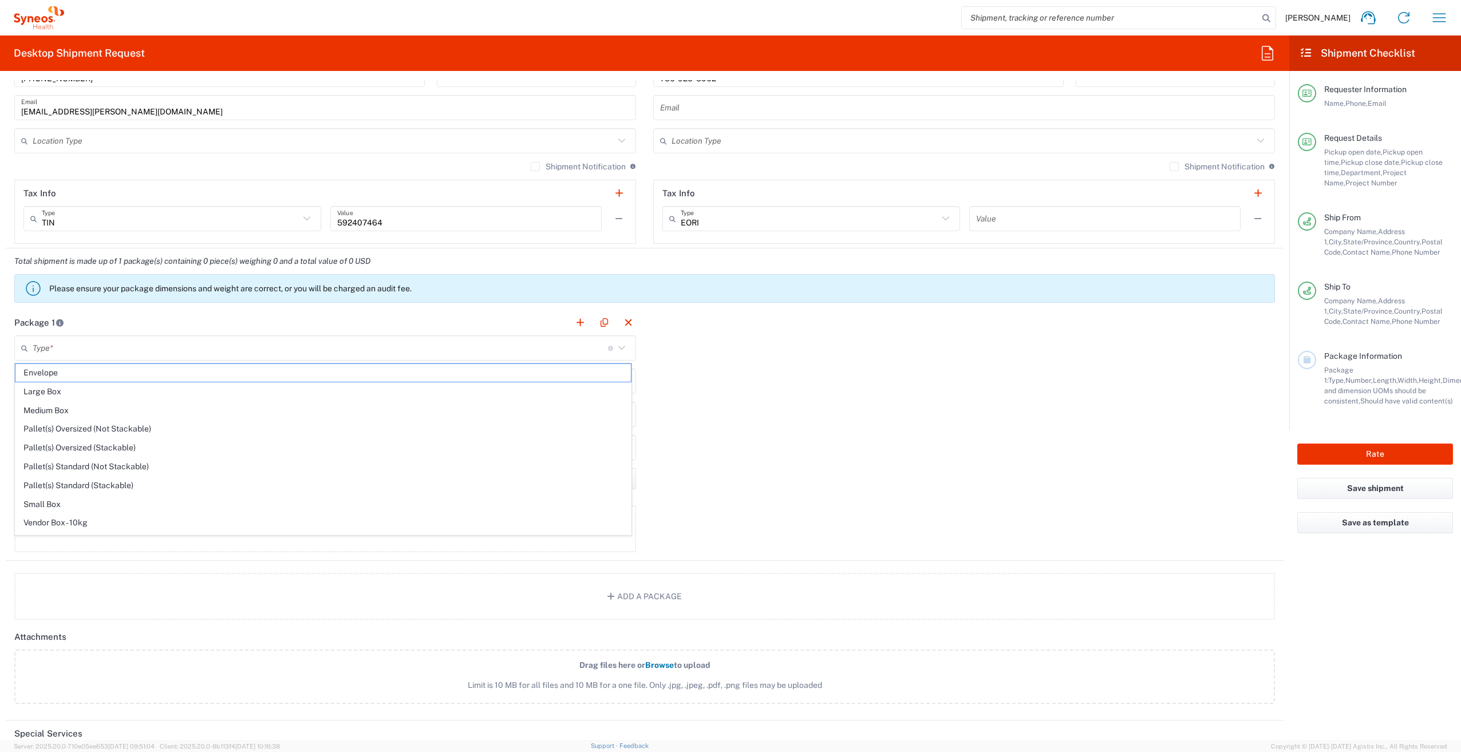
type input "0.25"
type input "in"
type input "0.45"
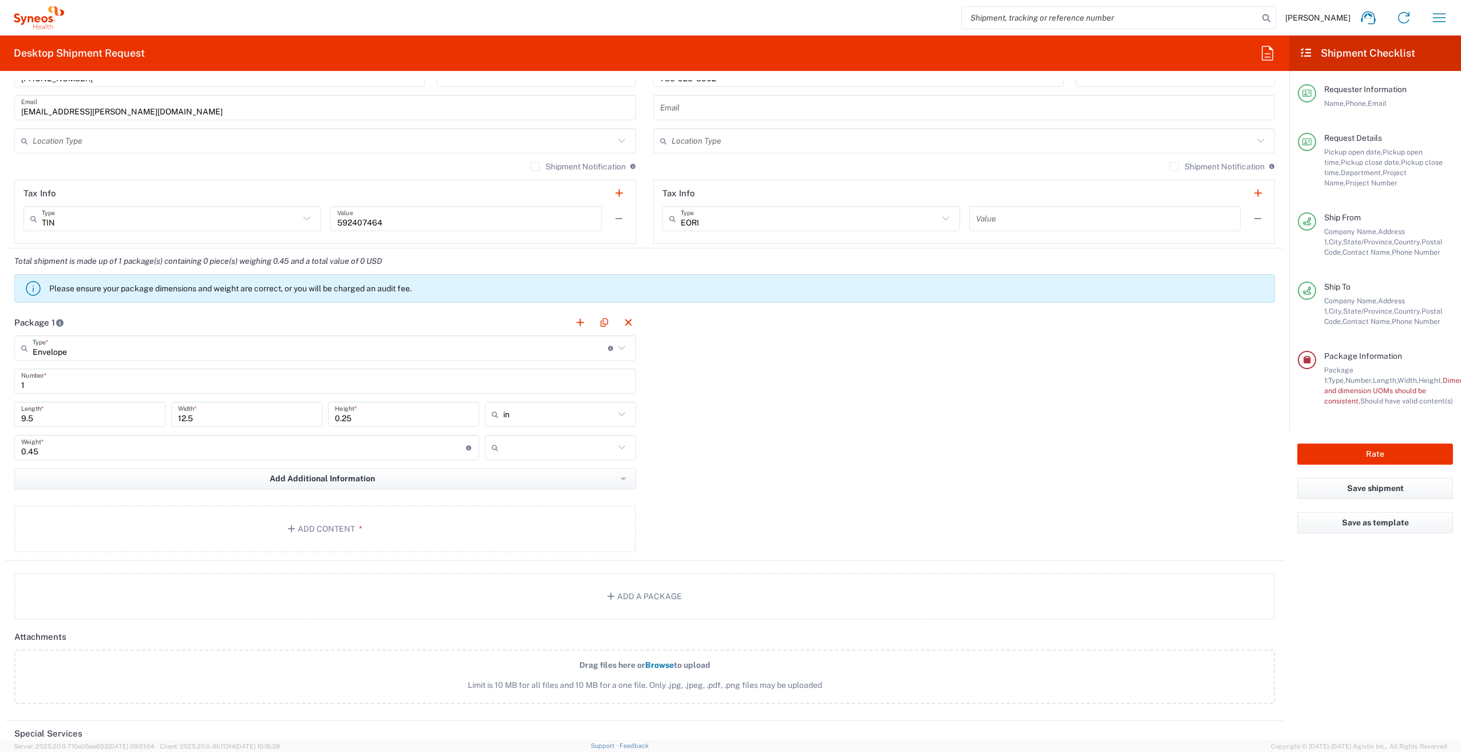
click at [554, 450] on input "text" at bounding box center [558, 447] width 111 height 18
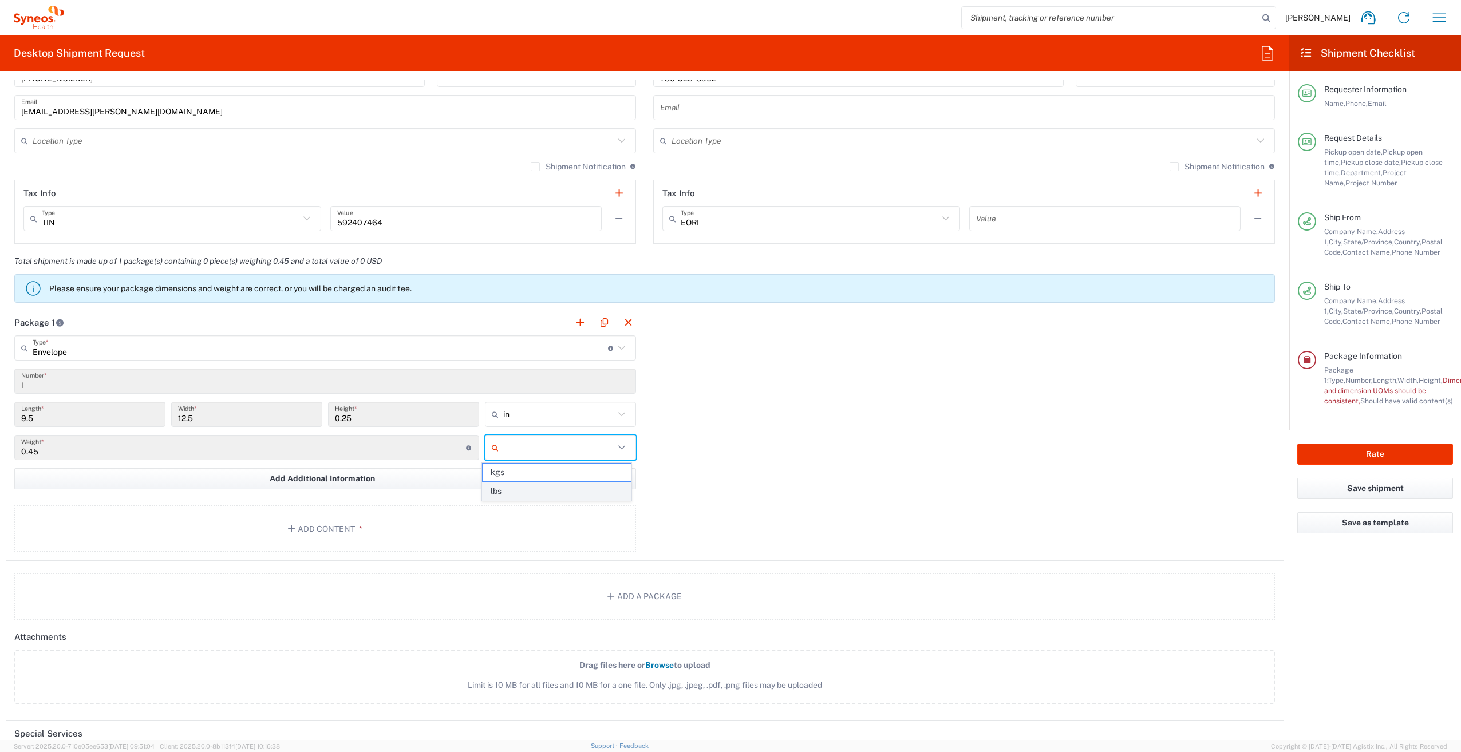
click at [528, 493] on span "lbs" at bounding box center [557, 492] width 148 height 18
type input "lbs"
click at [334, 527] on button "Add Content *" at bounding box center [325, 528] width 622 height 47
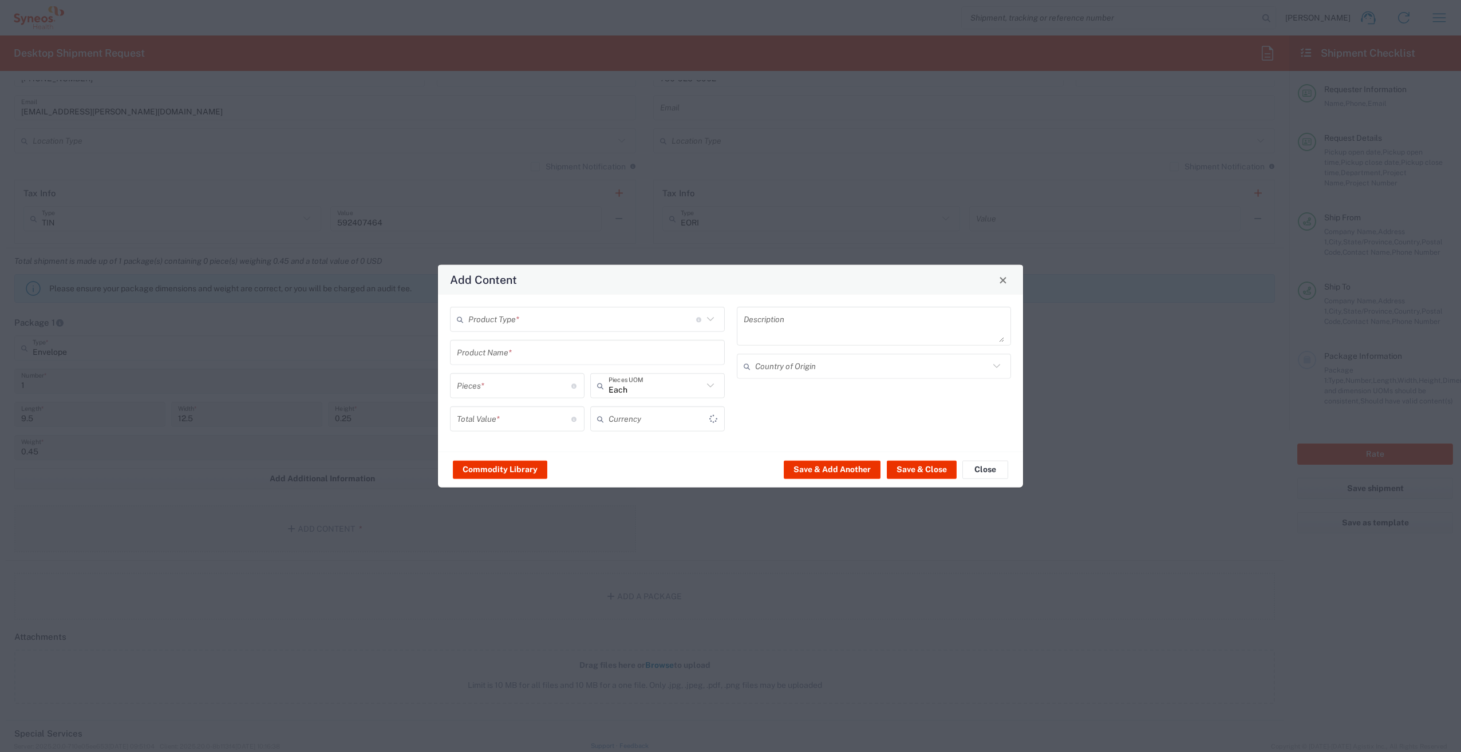
type input "US Dollar"
click at [527, 326] on input "text" at bounding box center [582, 319] width 228 height 20
click at [523, 350] on span "Documents" at bounding box center [587, 344] width 272 height 18
type input "Documents"
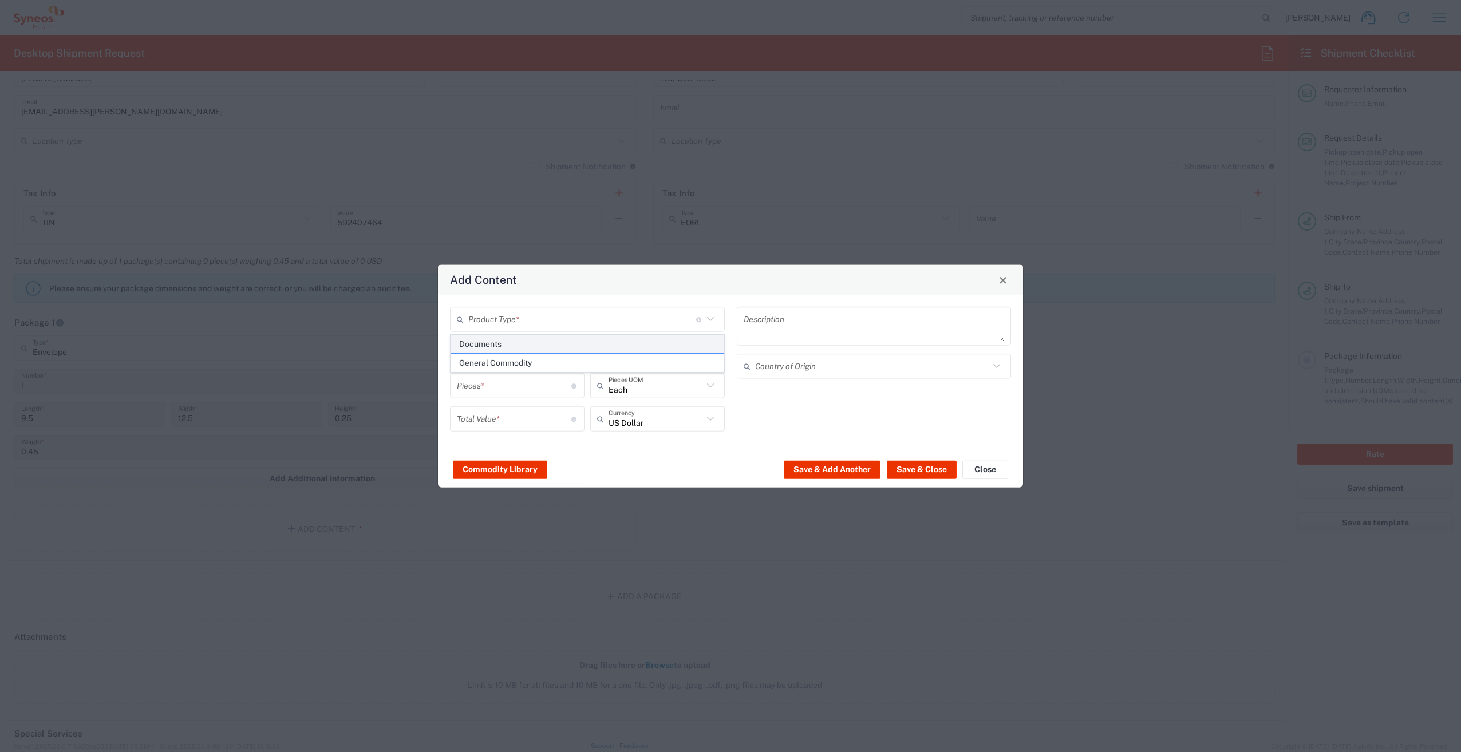
type input "1"
type textarea "Documents"
click at [511, 396] on div "1 Pieces * Number of pieces inside all the packages" at bounding box center [517, 385] width 135 height 25
type input "2"
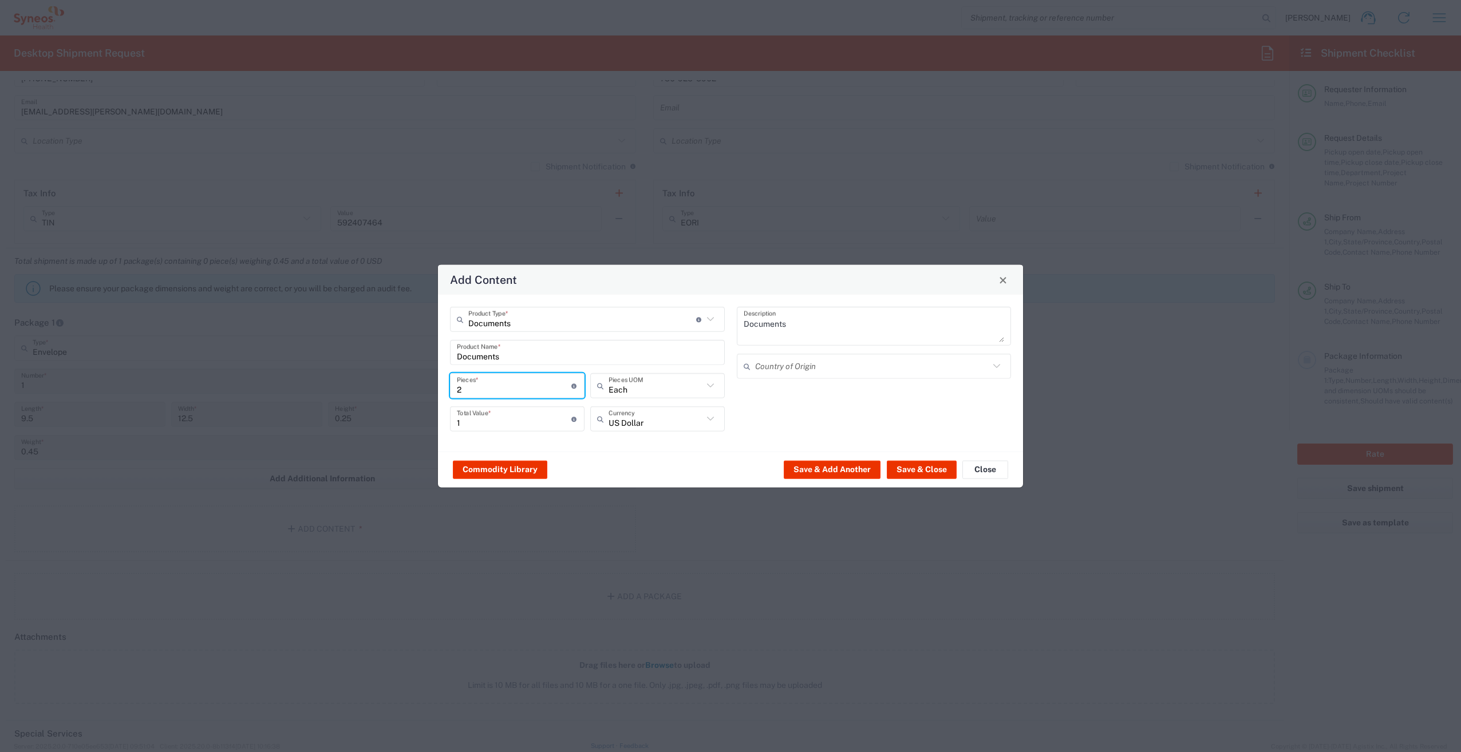
type input "2"
type input "22"
click at [506, 422] on input "22" at bounding box center [514, 419] width 114 height 20
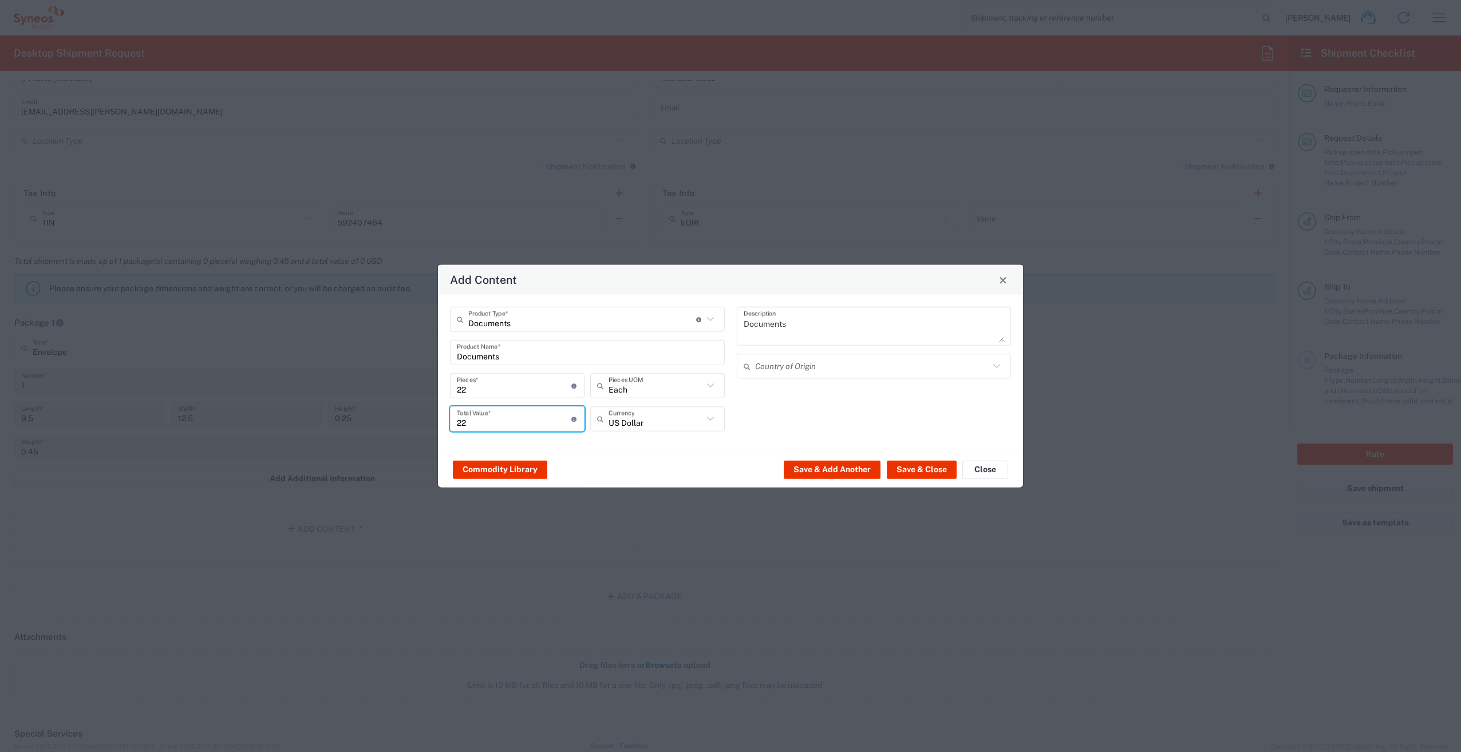
type input "2"
type input "1"
click at [917, 464] on button "Save & Close" at bounding box center [922, 469] width 70 height 18
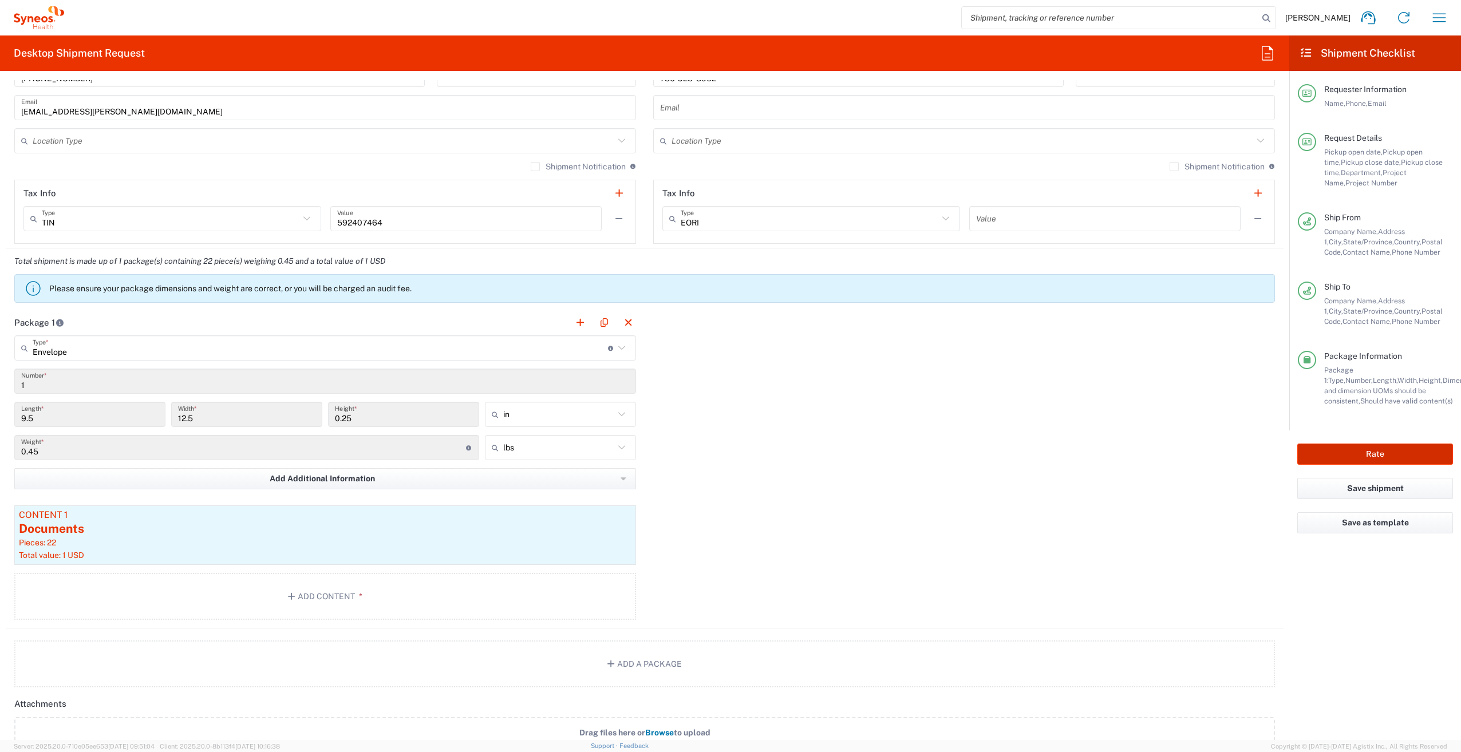
click at [1326, 453] on button "Rate" at bounding box center [1375, 454] width 156 height 21
type input "7054655"
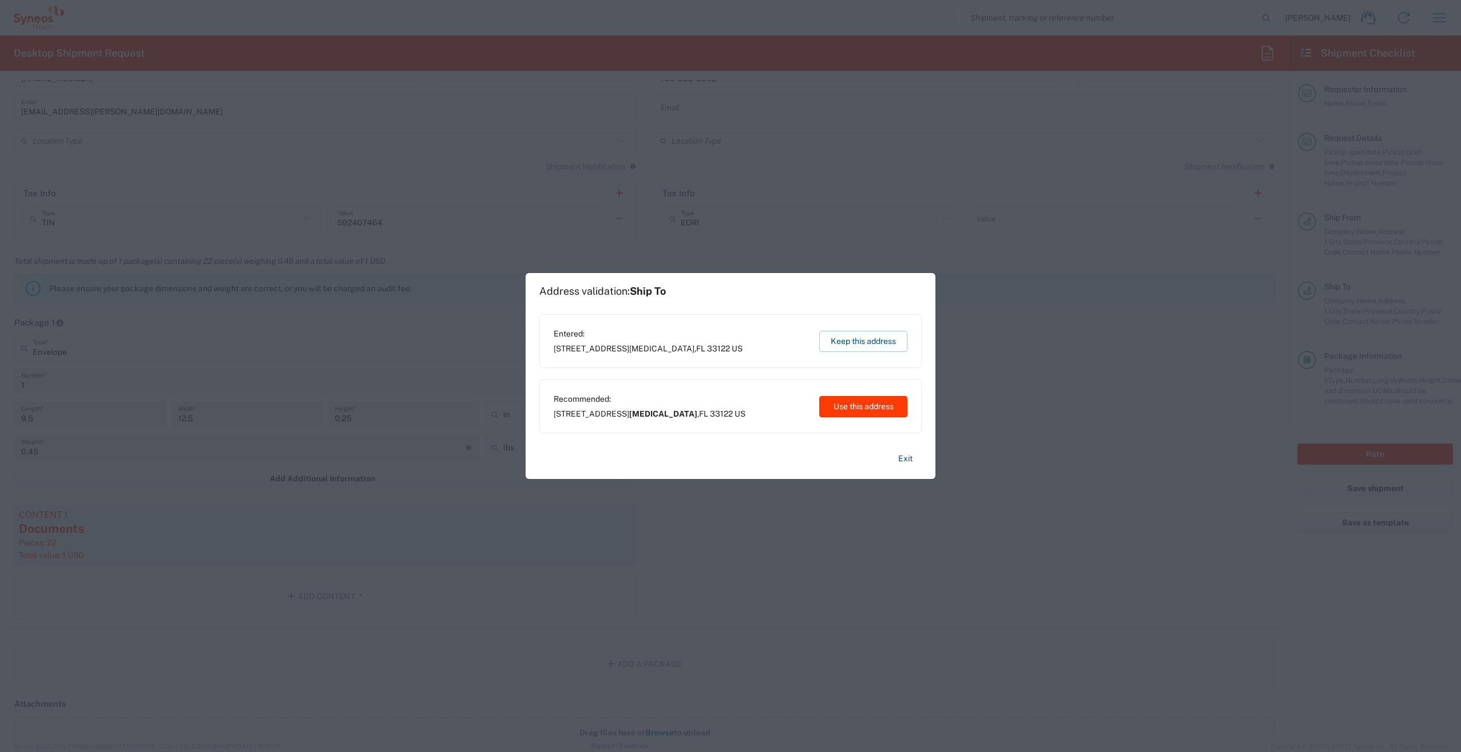
click at [872, 404] on button "Use this address" at bounding box center [863, 406] width 88 height 21
type input "Doral"
type input "Florida"
type input "United States"
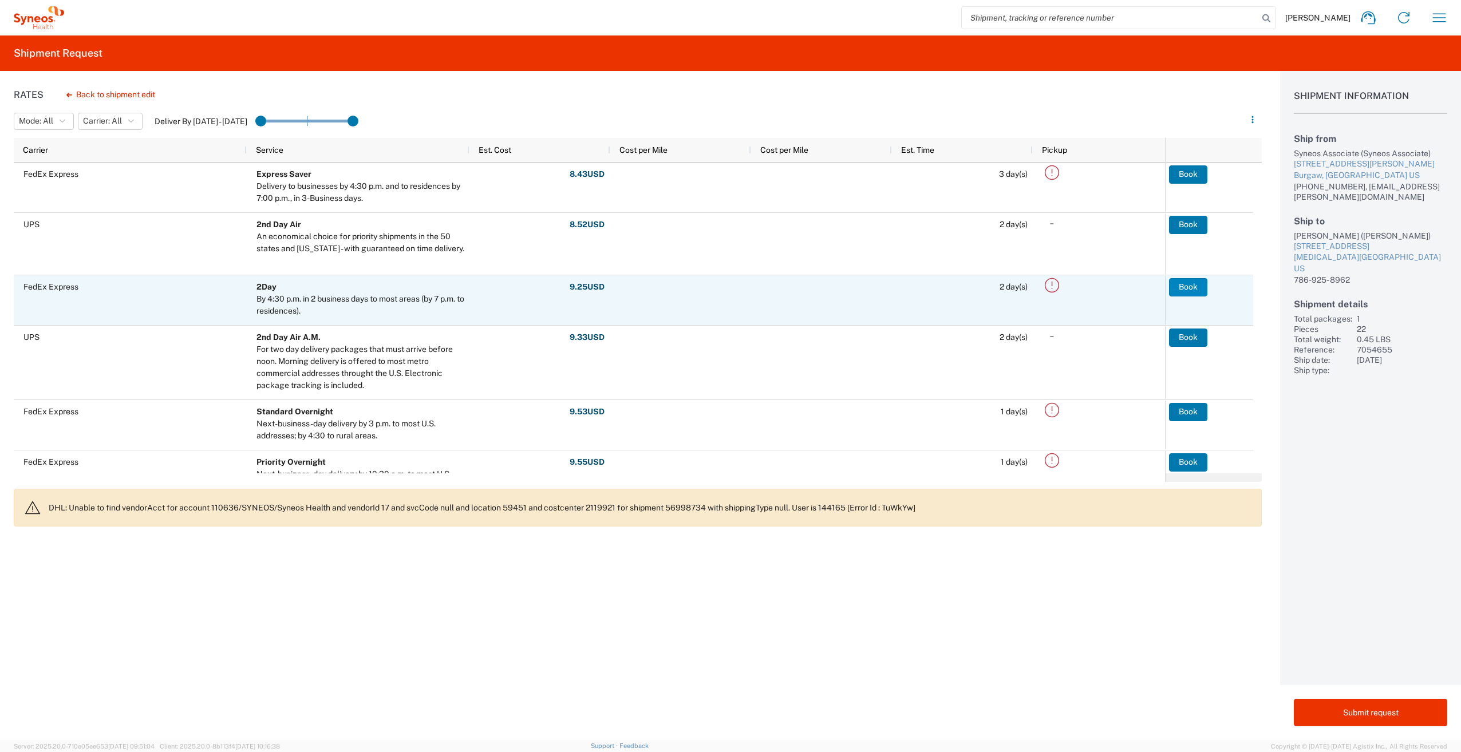
click at [1189, 287] on button "Book" at bounding box center [1188, 287] width 38 height 18
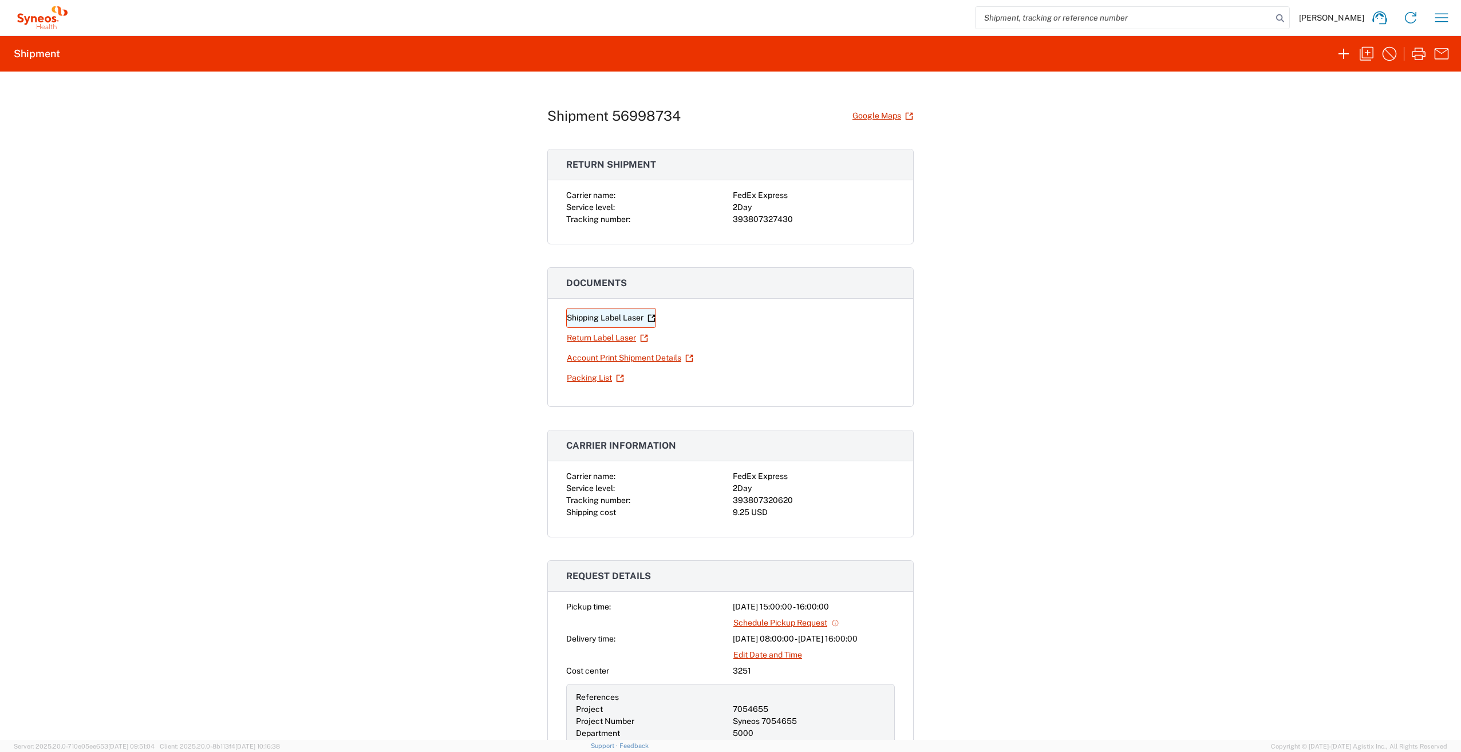
click at [616, 319] on link "Shipping Label Laser" at bounding box center [611, 318] width 90 height 20
click at [586, 341] on link "Return Label Laser" at bounding box center [607, 338] width 82 height 20
